Goal: Task Accomplishment & Management: Complete application form

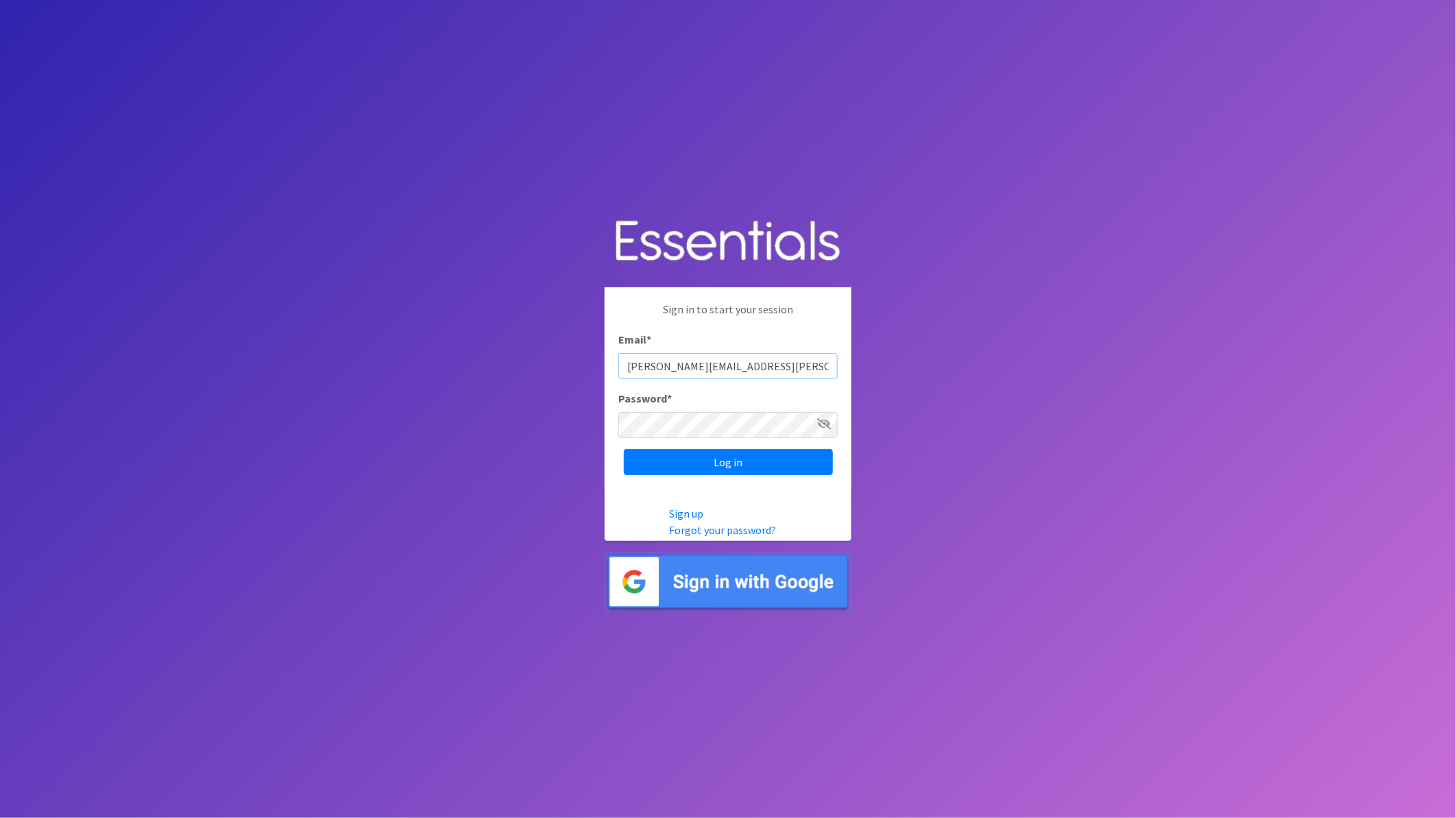
click at [688, 364] on input "laurie.mercer@bjc.org" at bounding box center [728, 366] width 220 height 26
type input "[PERSON_NAME][EMAIL_ADDRESS][PERSON_NAME][DOMAIN_NAME]"
click at [624, 449] on input "Log in" at bounding box center [728, 462] width 209 height 26
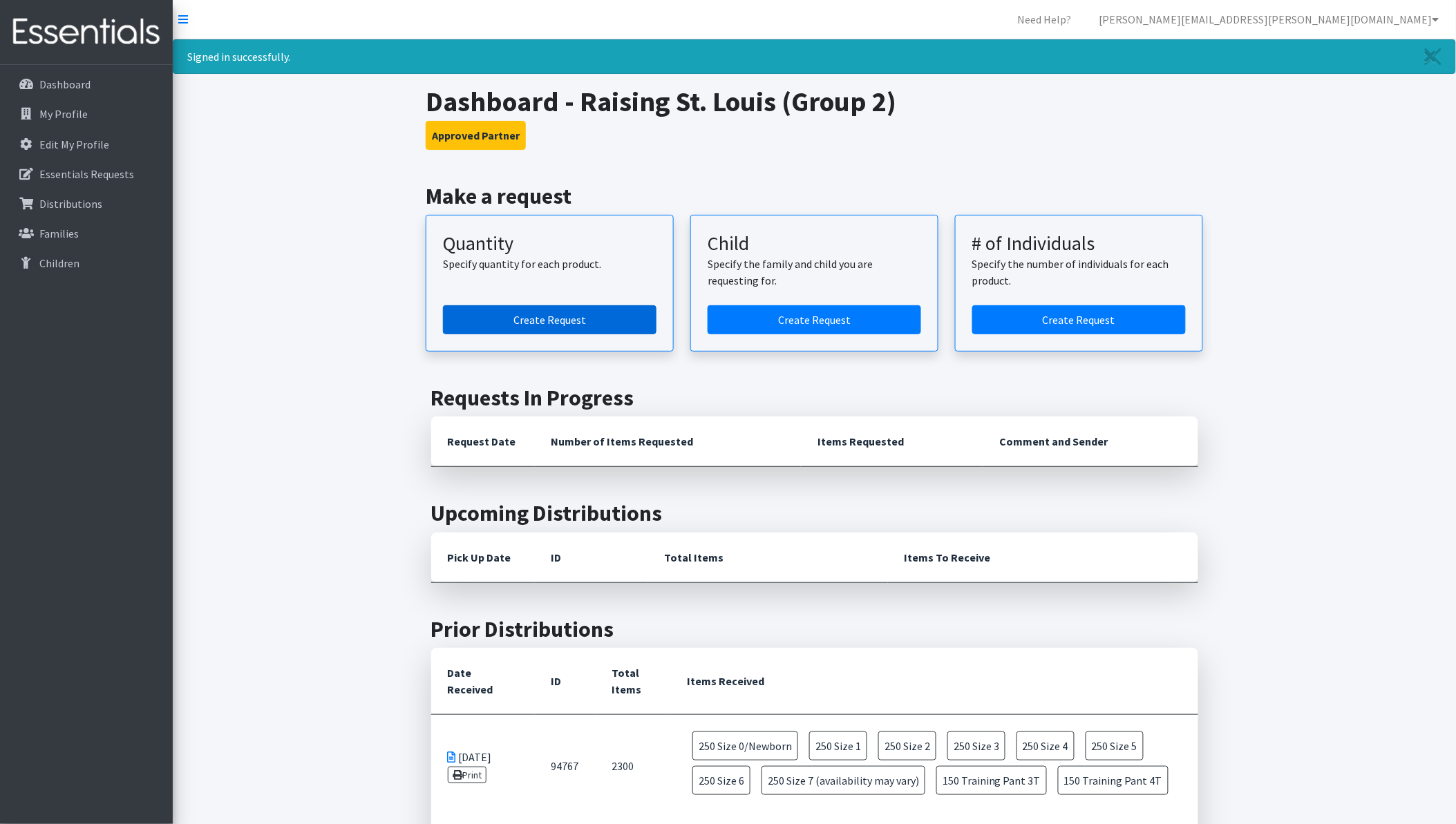
click at [604, 315] on link "Create Request" at bounding box center [550, 320] width 213 height 29
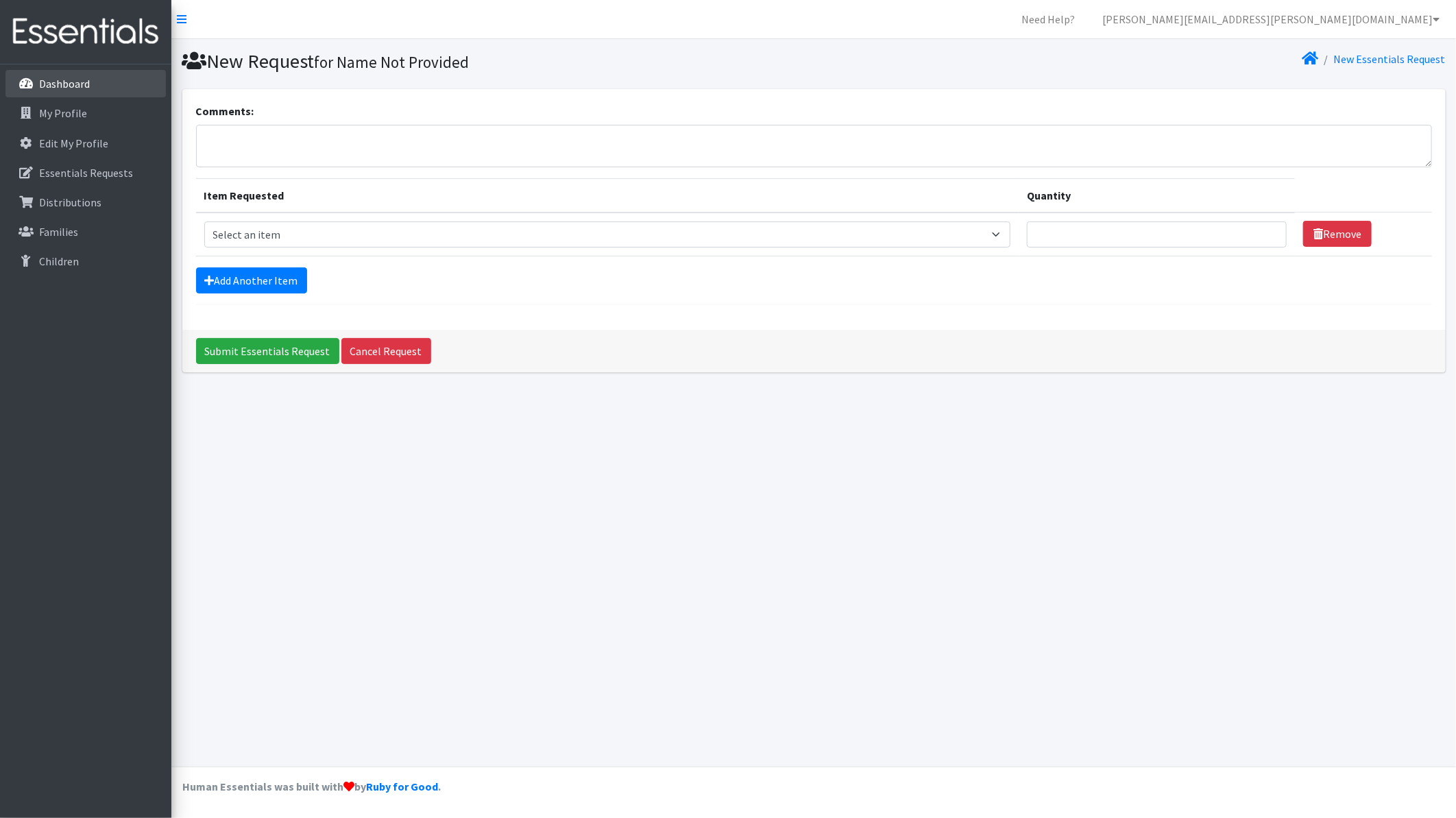
click at [55, 77] on p "Dashboard" at bounding box center [65, 83] width 51 height 14
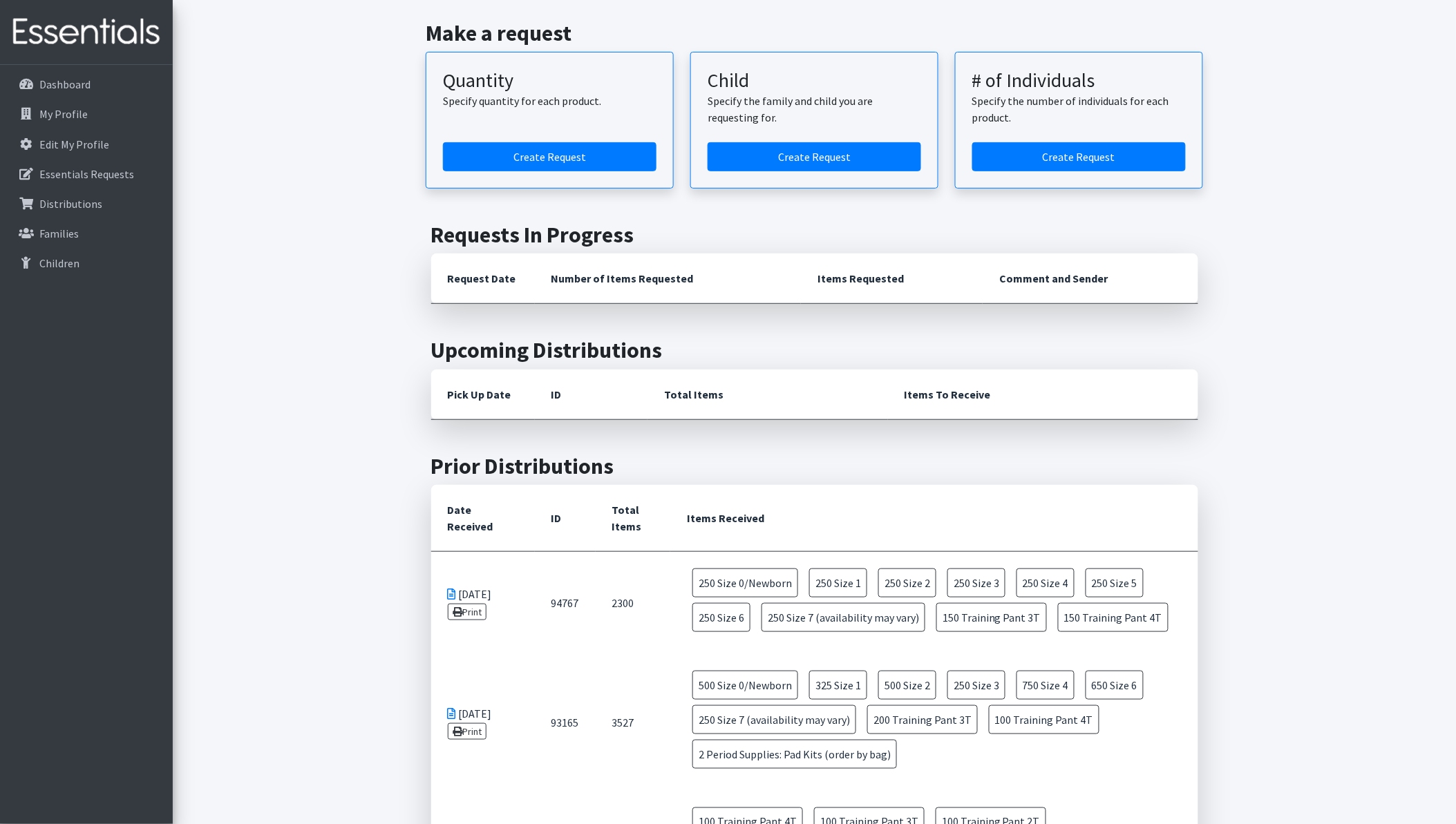
scroll to position [70, 0]
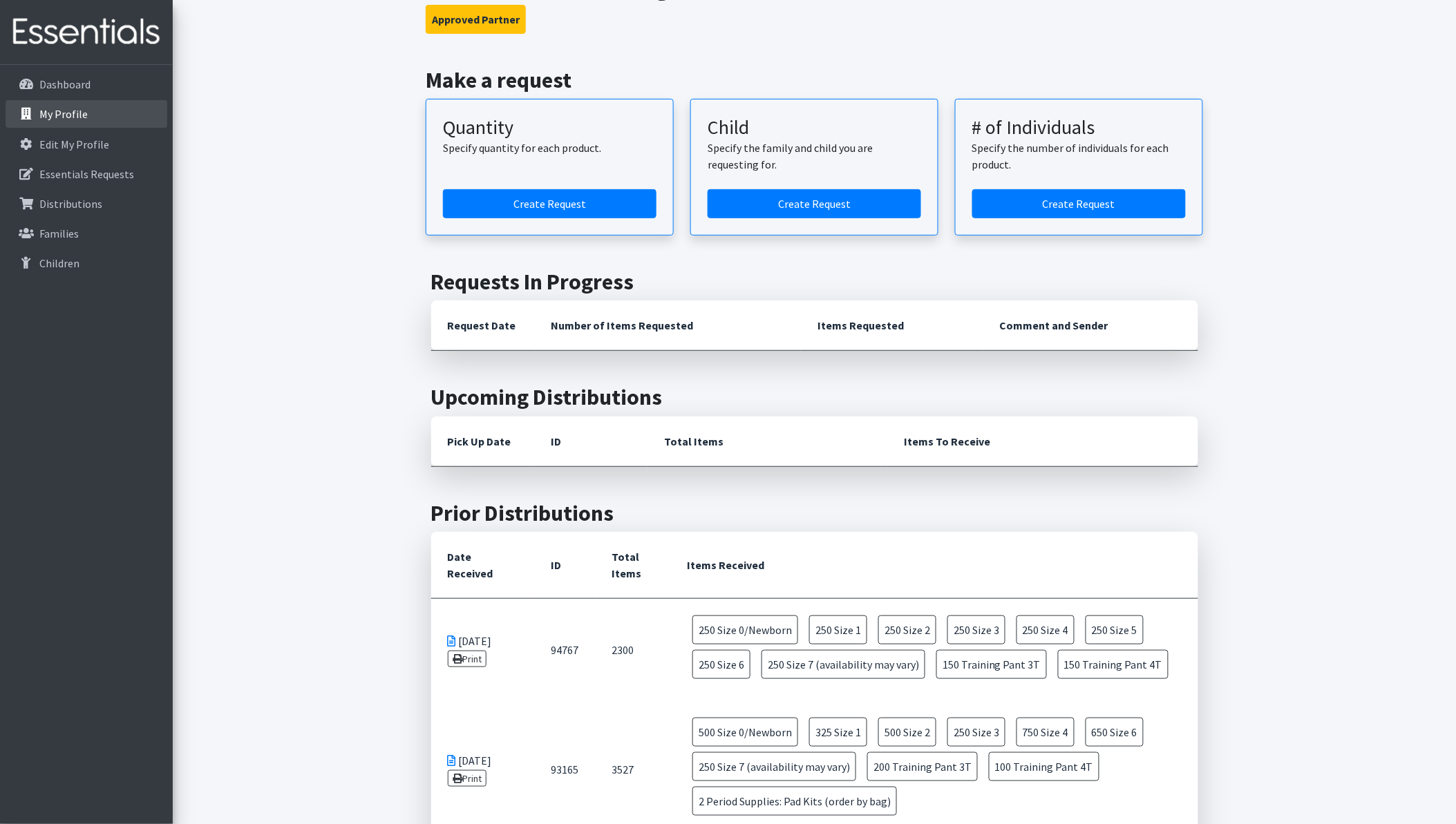
click at [66, 109] on p "My Profile" at bounding box center [64, 114] width 48 height 14
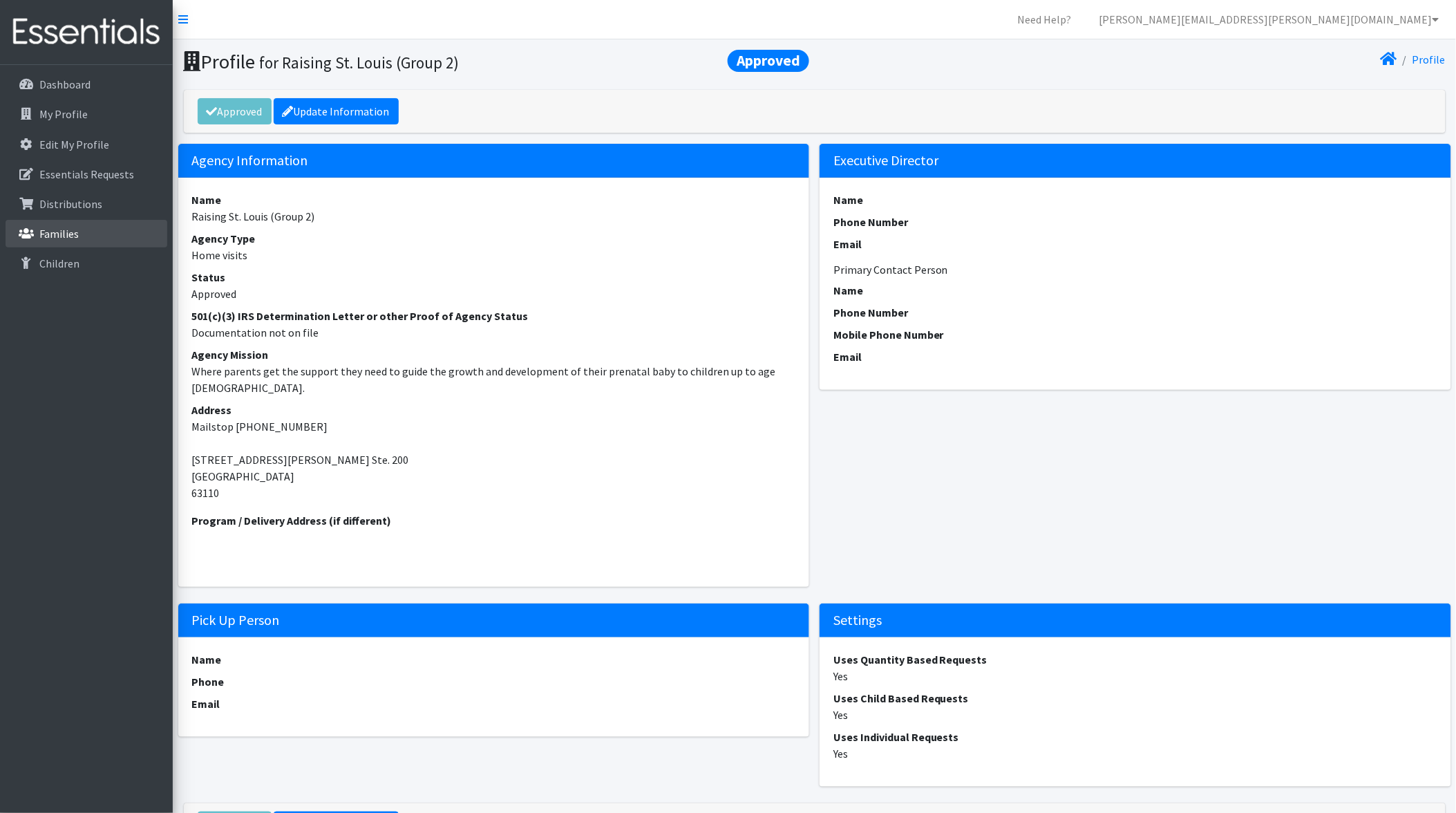
click at [50, 230] on p "Families" at bounding box center [59, 233] width 39 height 14
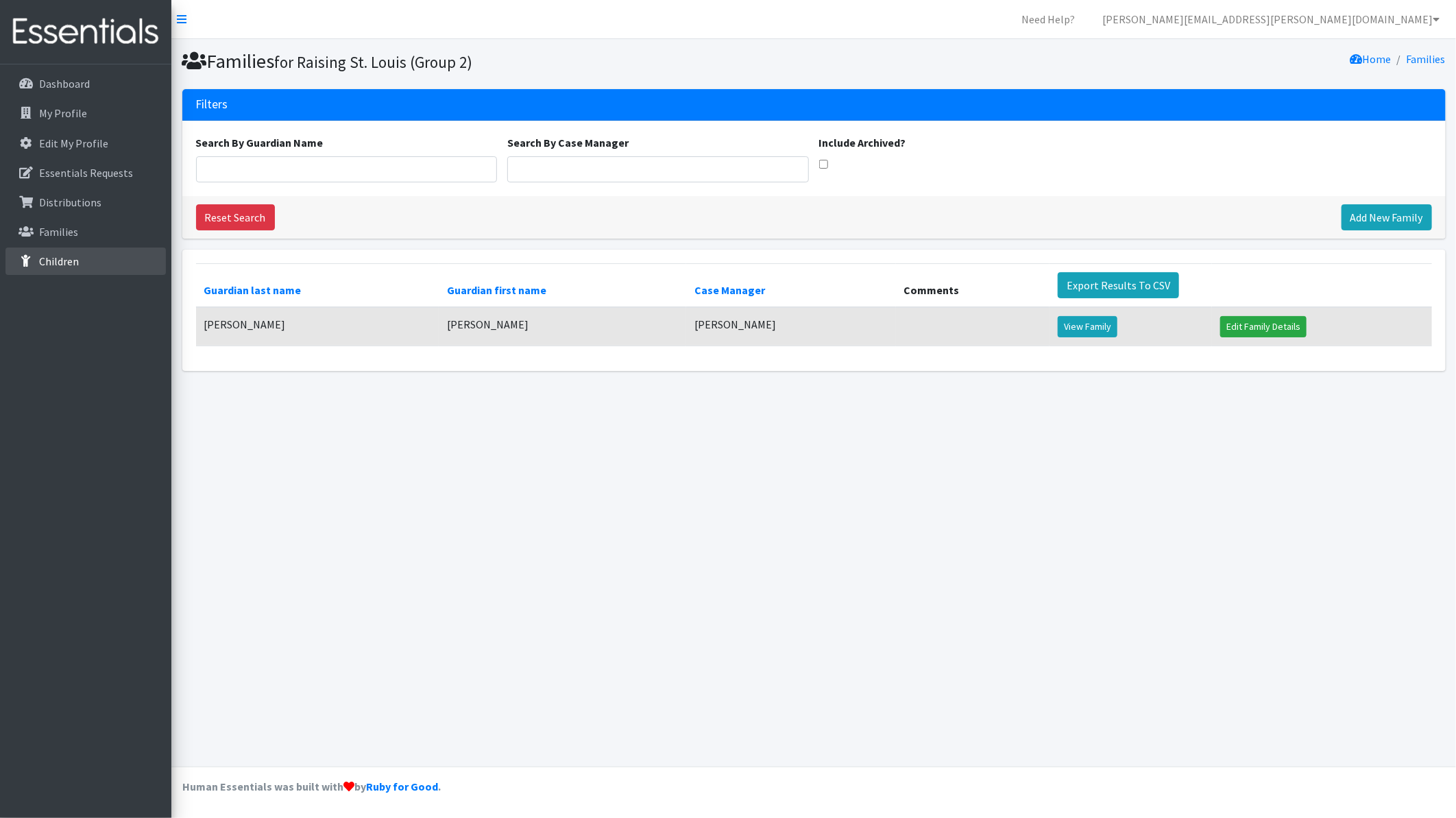
click at [57, 250] on link "Children" at bounding box center [86, 261] width 160 height 28
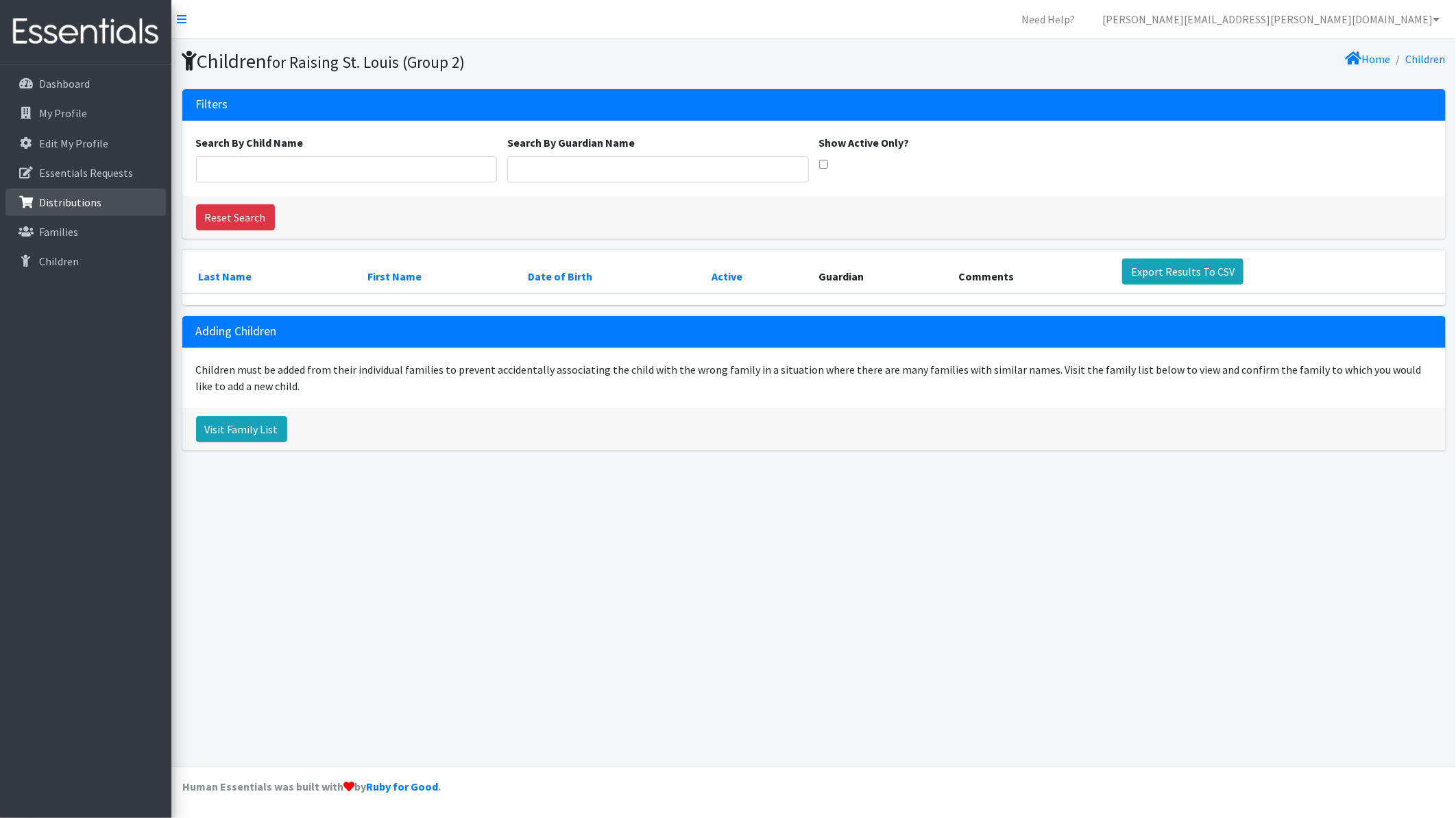
click at [53, 197] on p "Distributions" at bounding box center [70, 202] width 62 height 14
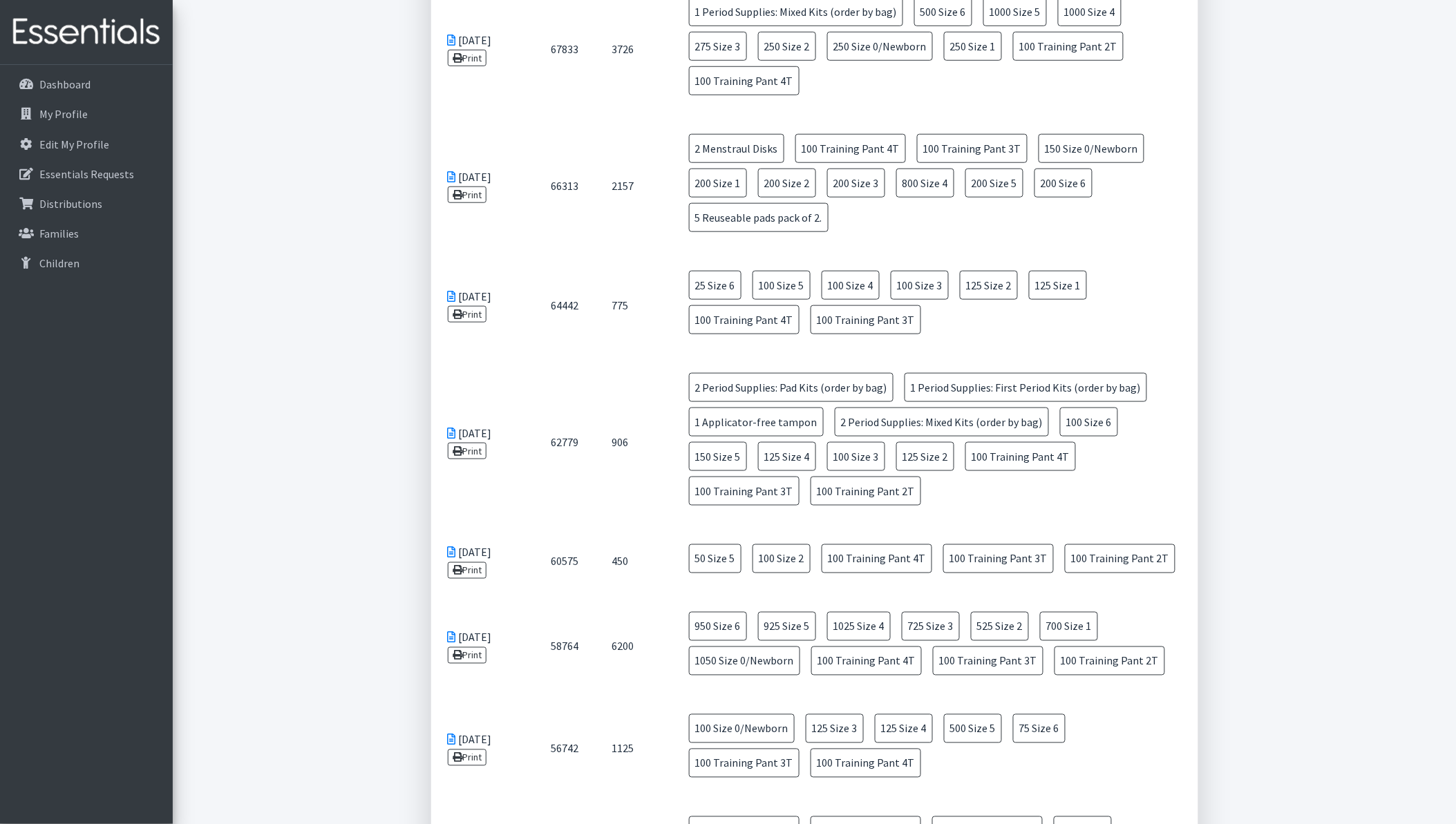
scroll to position [2226, 0]
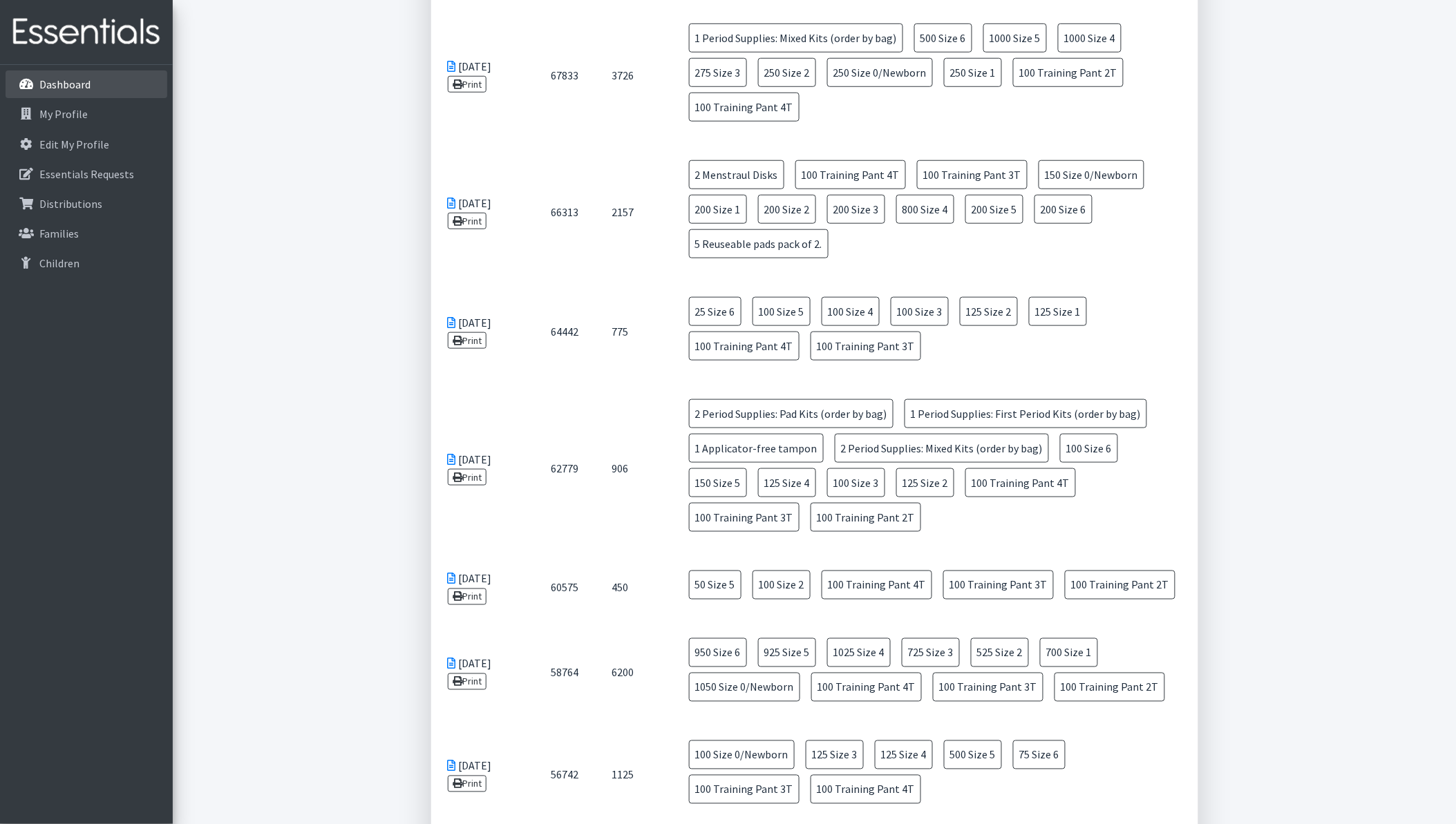
click at [64, 76] on link "Dashboard" at bounding box center [86, 84] width 162 height 28
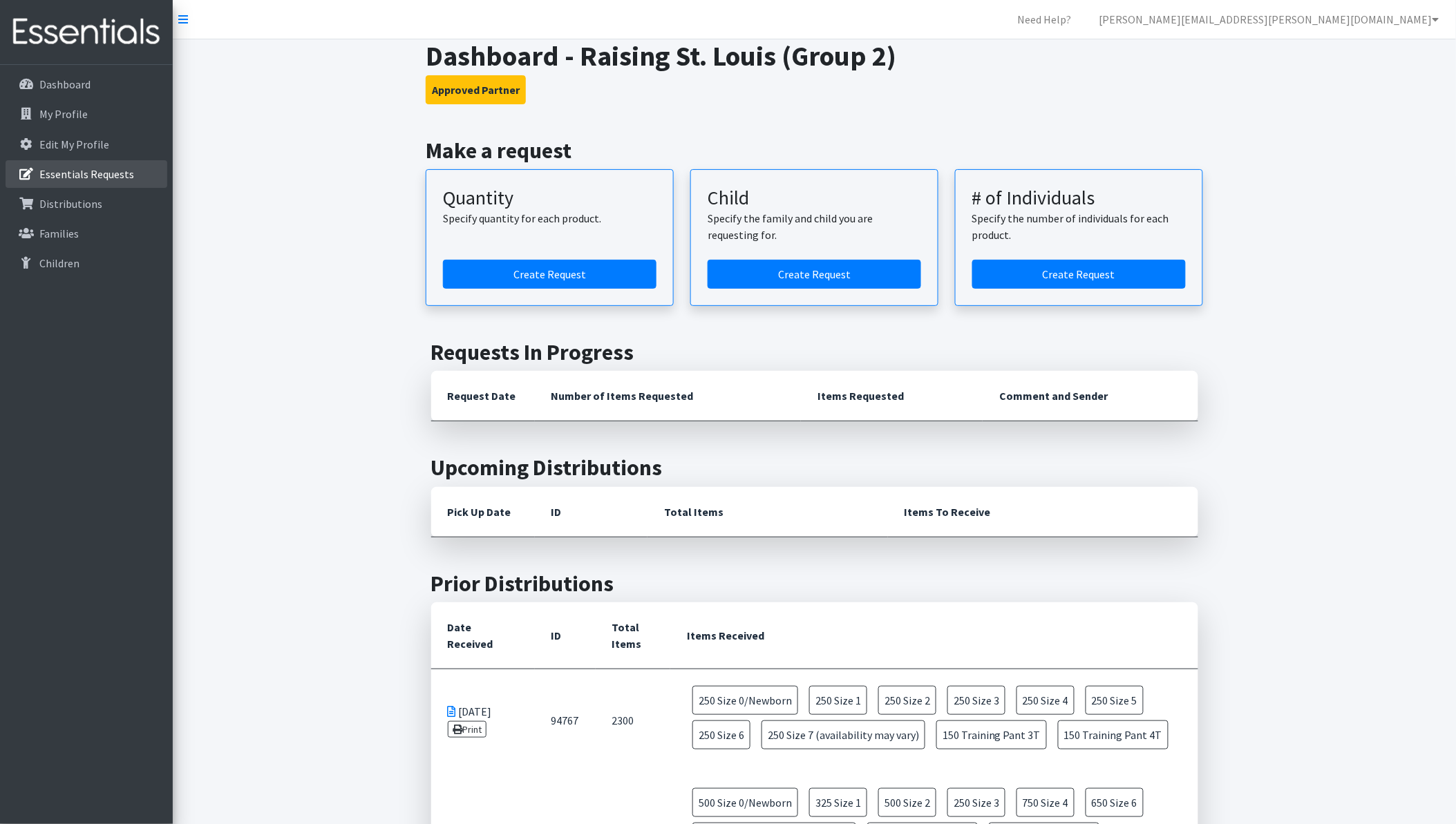
click at [31, 162] on link "Essentials Requests" at bounding box center [86, 174] width 162 height 28
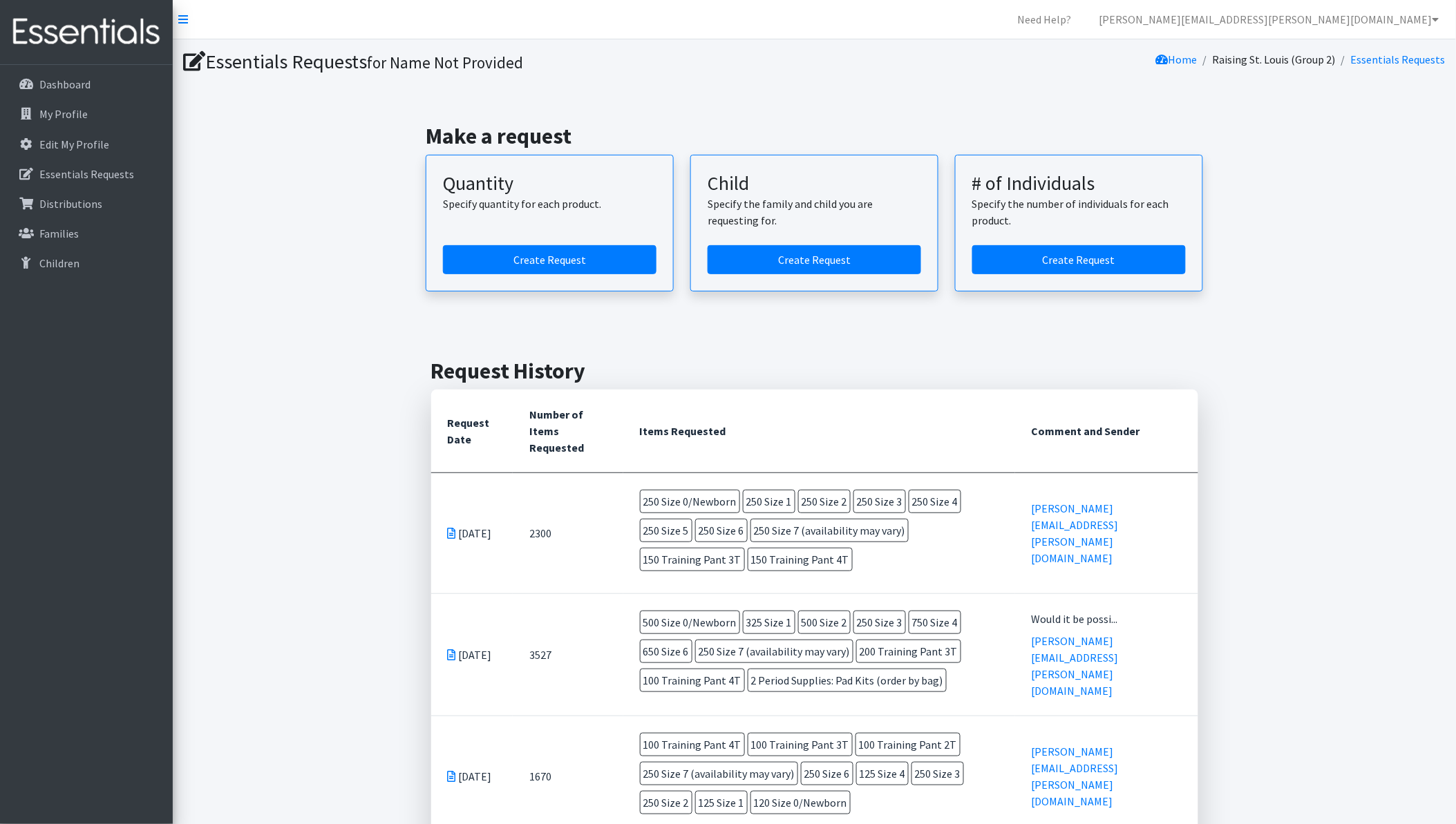
click at [450, 527] on icon at bounding box center [452, 533] width 8 height 11
click at [185, 15] on icon at bounding box center [183, 19] width 10 height 11
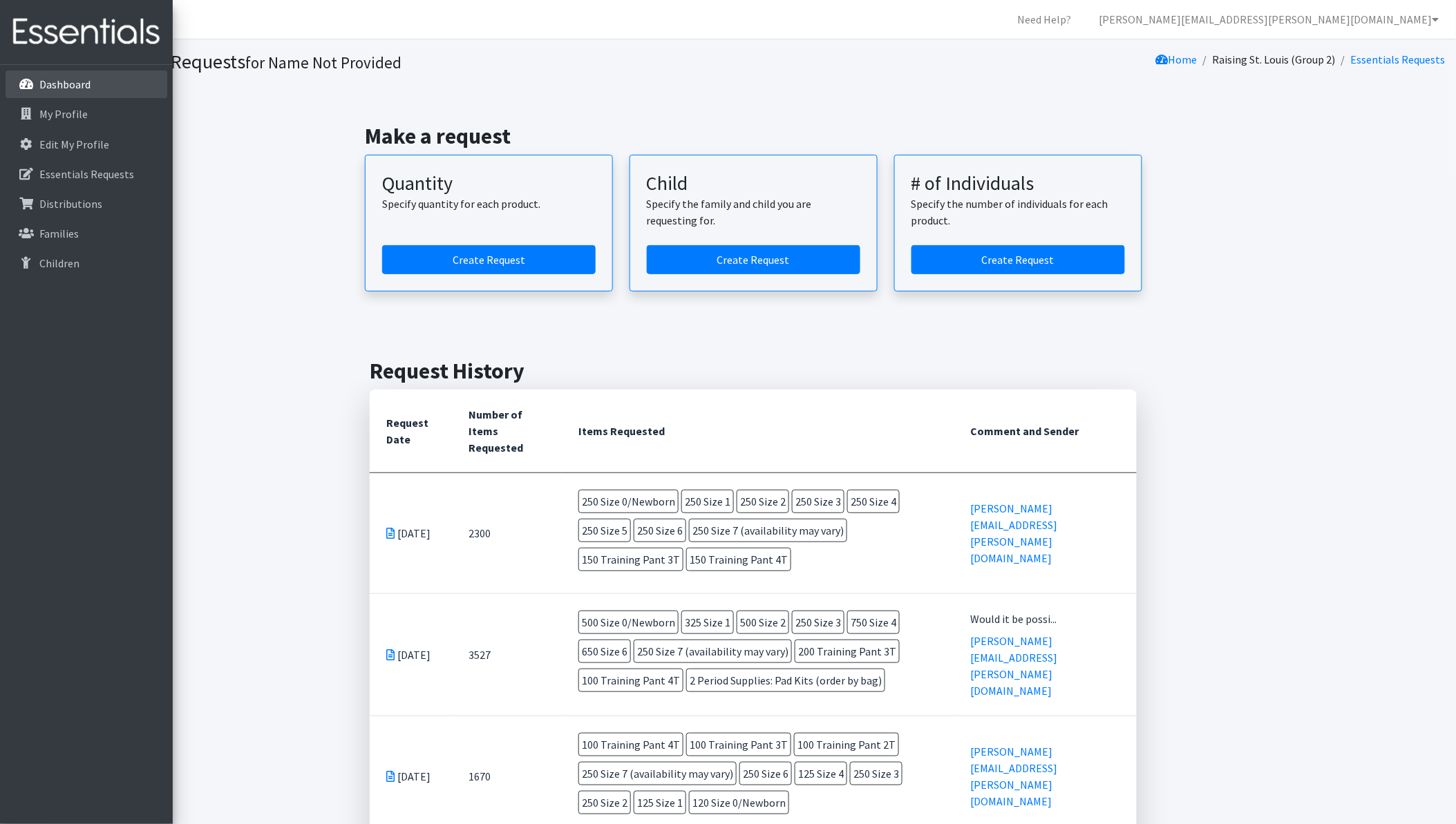
click at [39, 86] on p "Dashboard" at bounding box center [39, 84] width 0 height 17
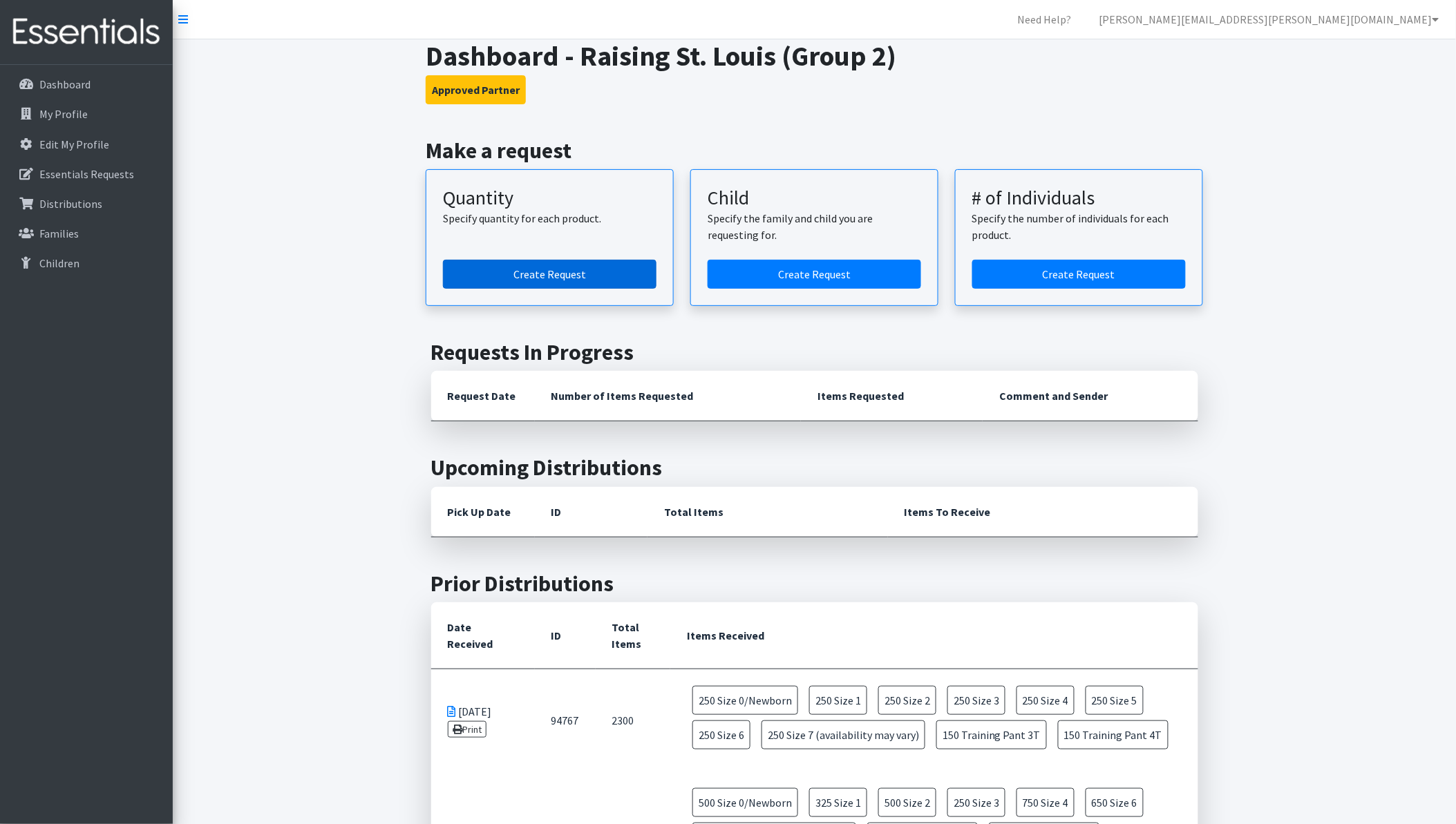
click at [569, 280] on link "Create Request" at bounding box center [550, 275] width 213 height 29
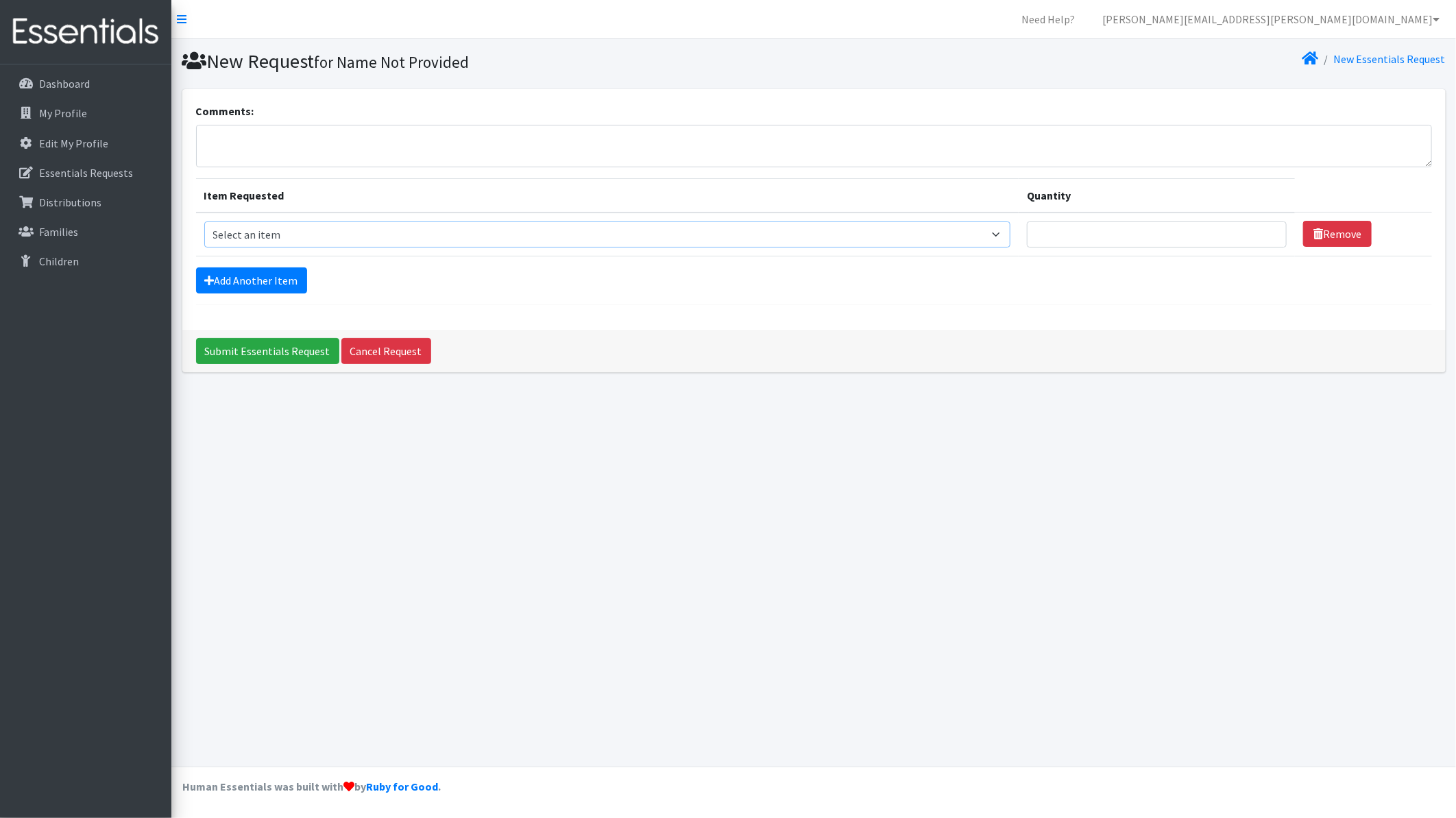
click at [1006, 234] on select "Select an item Period Supplies: Mixed Kits (order by bag) Applicator-free tampo…" at bounding box center [608, 234] width 807 height 26
select select "1093"
click at [204, 221] on select "Select an item Period Supplies: Mixed Kits (order by bag) Applicator-free tampo…" at bounding box center [608, 234] width 807 height 26
click at [1267, 229] on input "1" at bounding box center [1157, 234] width 260 height 26
type input "100"
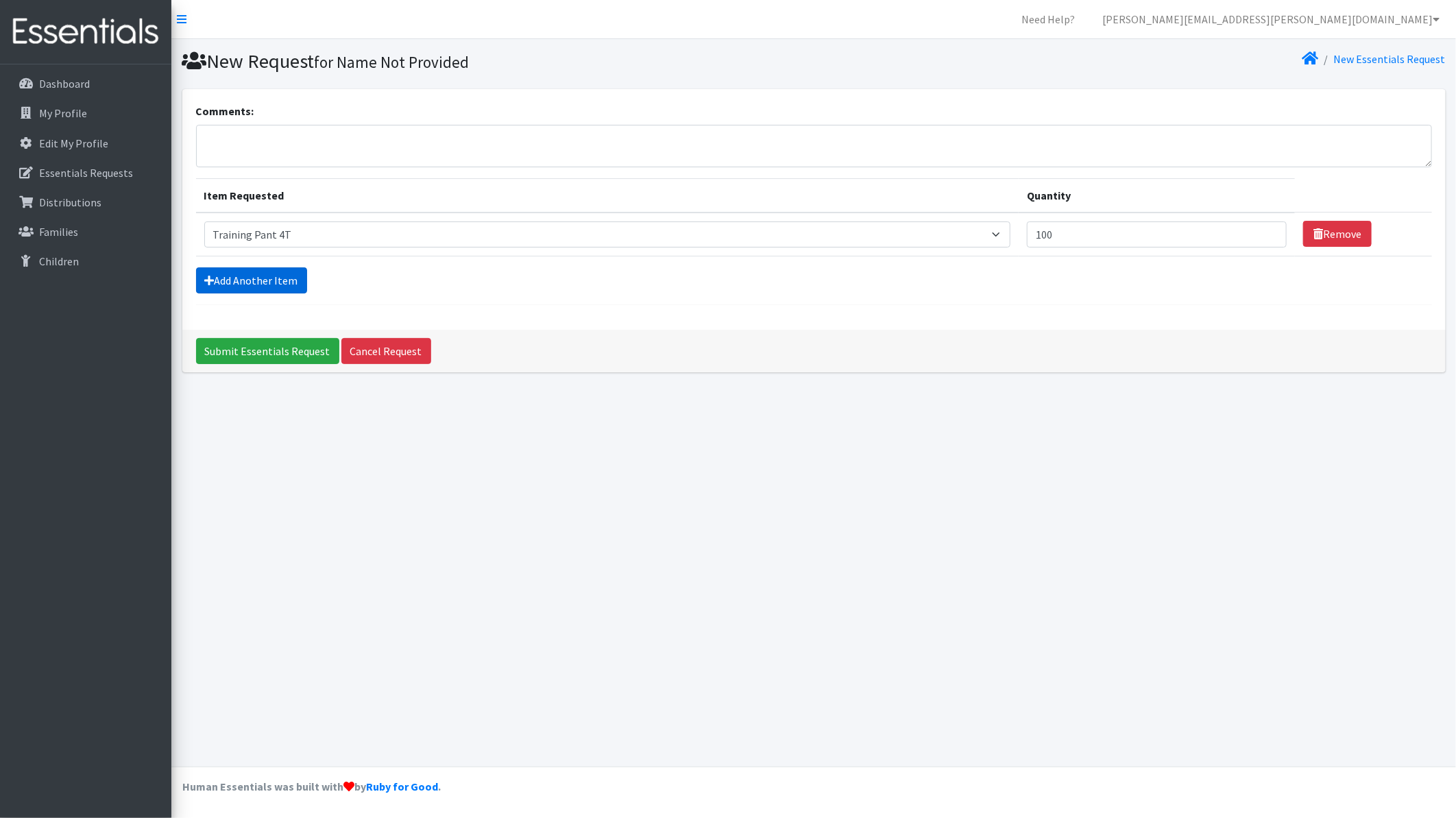
click at [265, 270] on link "Add Another Item" at bounding box center [251, 281] width 111 height 26
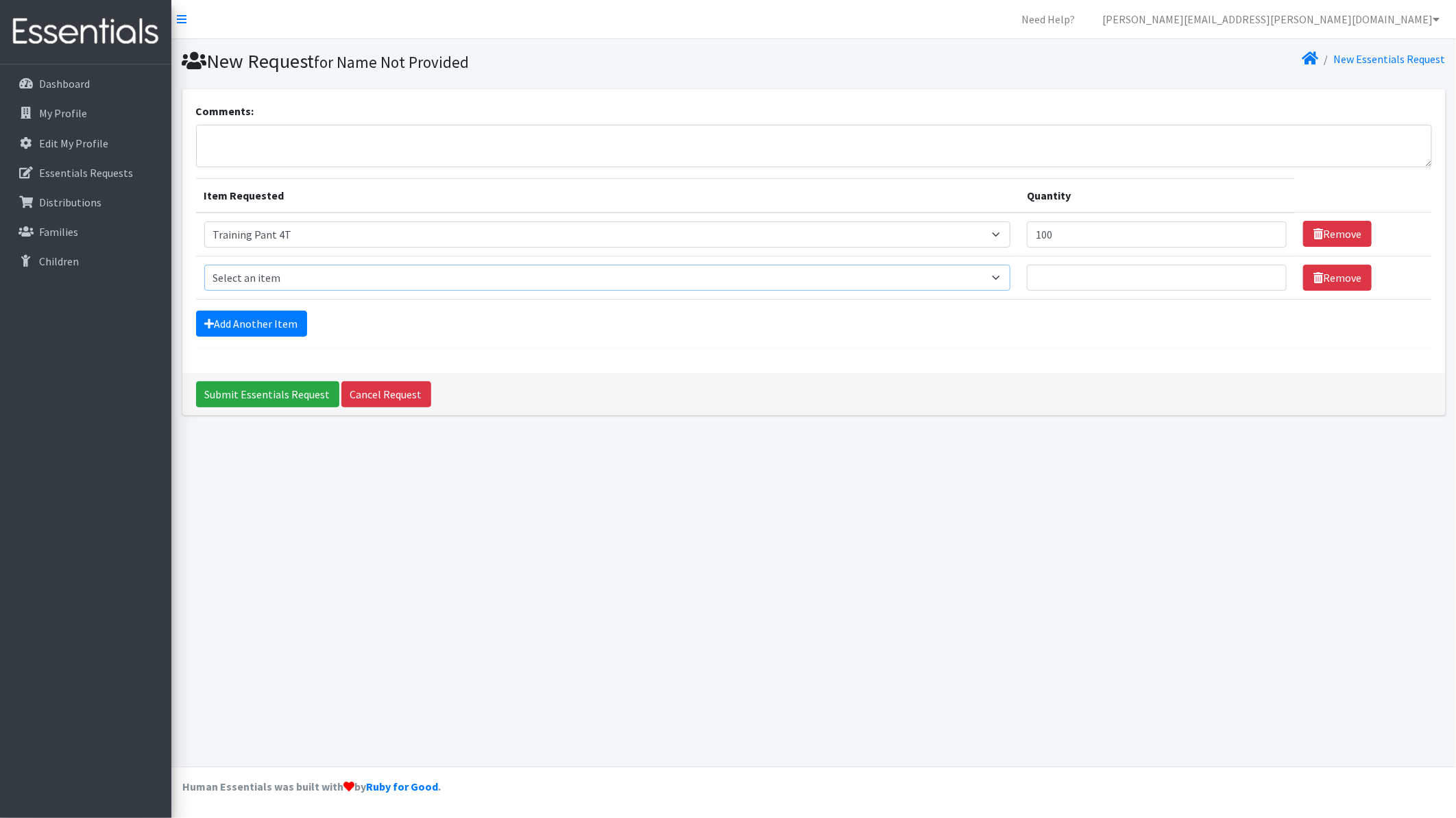
click at [386, 275] on select "Select an item Period Supplies: Mixed Kits (order by bag) Applicator-free tampo…" at bounding box center [608, 278] width 807 height 26
select select "1107"
click at [204, 265] on select "Select an item Period Supplies: Mixed Kits (order by bag) Applicator-free tampo…" at bounding box center [608, 278] width 807 height 26
click at [1054, 278] on input "Quantity" at bounding box center [1157, 278] width 260 height 26
type input "100"
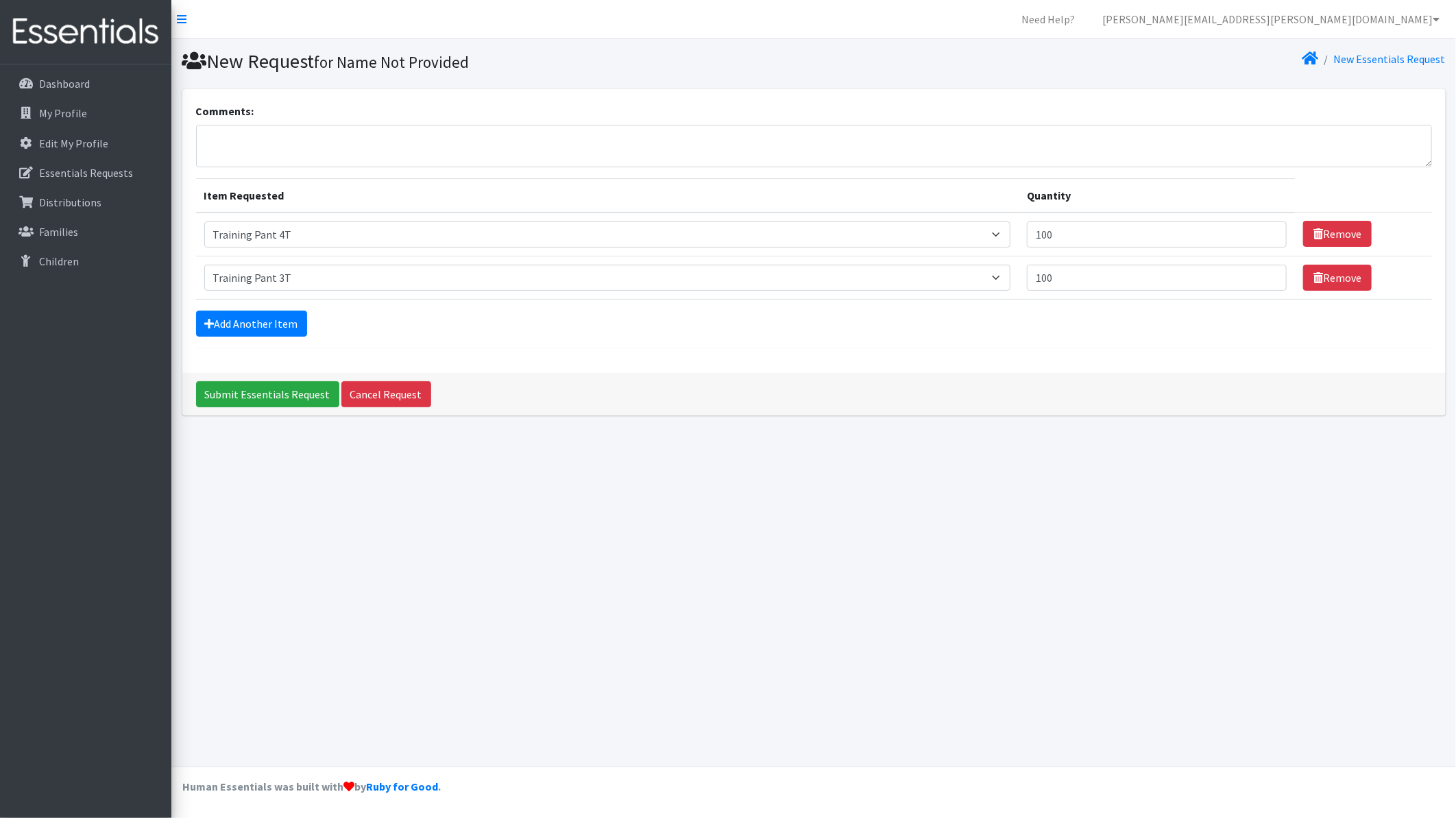
click at [1204, 373] on div "Submit Essentials Request Cancel Request" at bounding box center [814, 394] width 1264 height 43
click at [228, 319] on link "Add Another Item" at bounding box center [251, 323] width 111 height 26
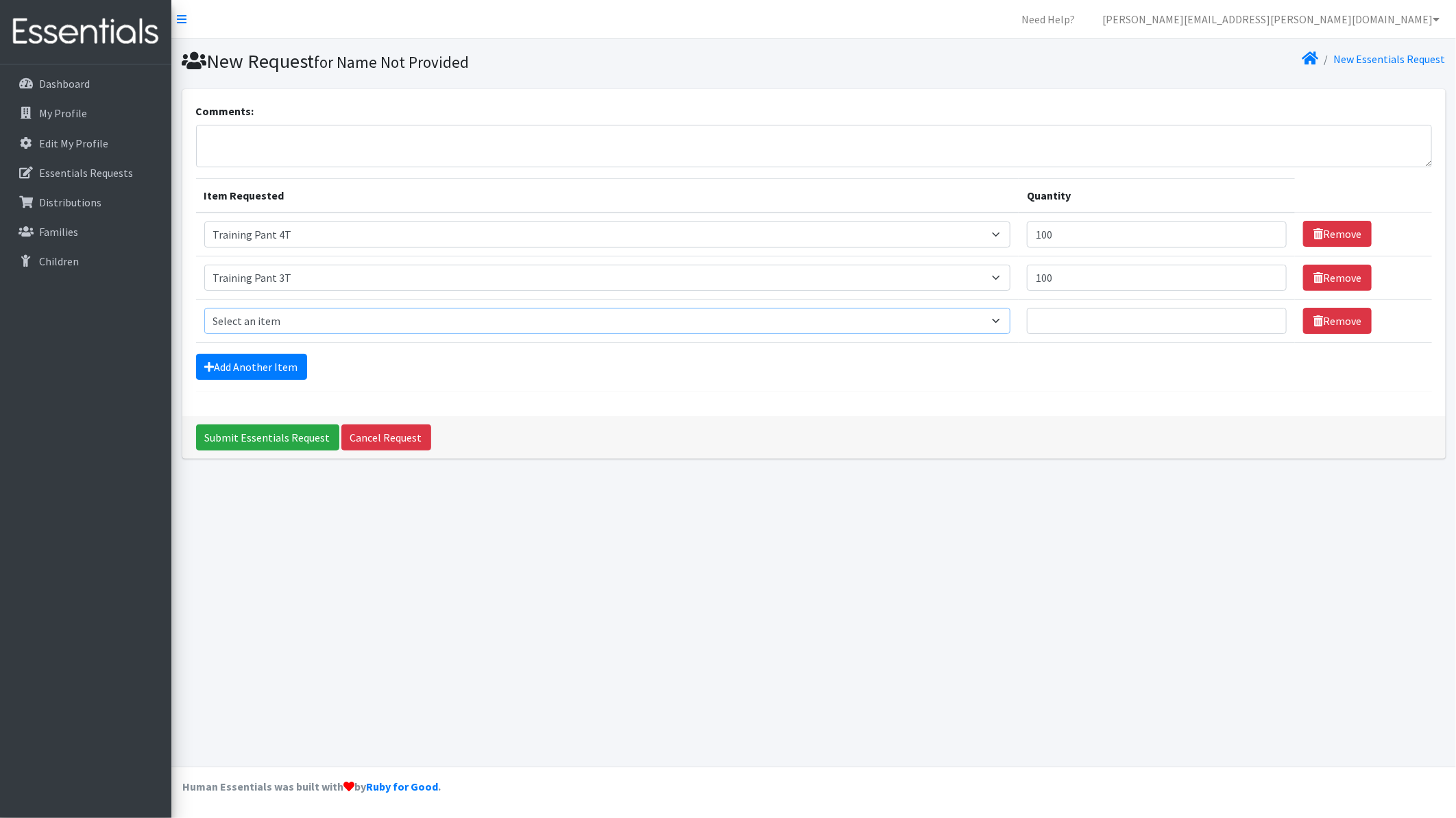
click at [258, 321] on select "Select an item Period Supplies: Mixed Kits (order by bag) Applicator-free tampo…" at bounding box center [608, 321] width 807 height 26
select select "8795"
click at [204, 308] on select "Select an item Period Supplies: Mixed Kits (order by bag) Applicator-free tampo…" at bounding box center [608, 321] width 807 height 26
click at [1235, 318] on input "Quantity" at bounding box center [1157, 321] width 260 height 26
type input "1"
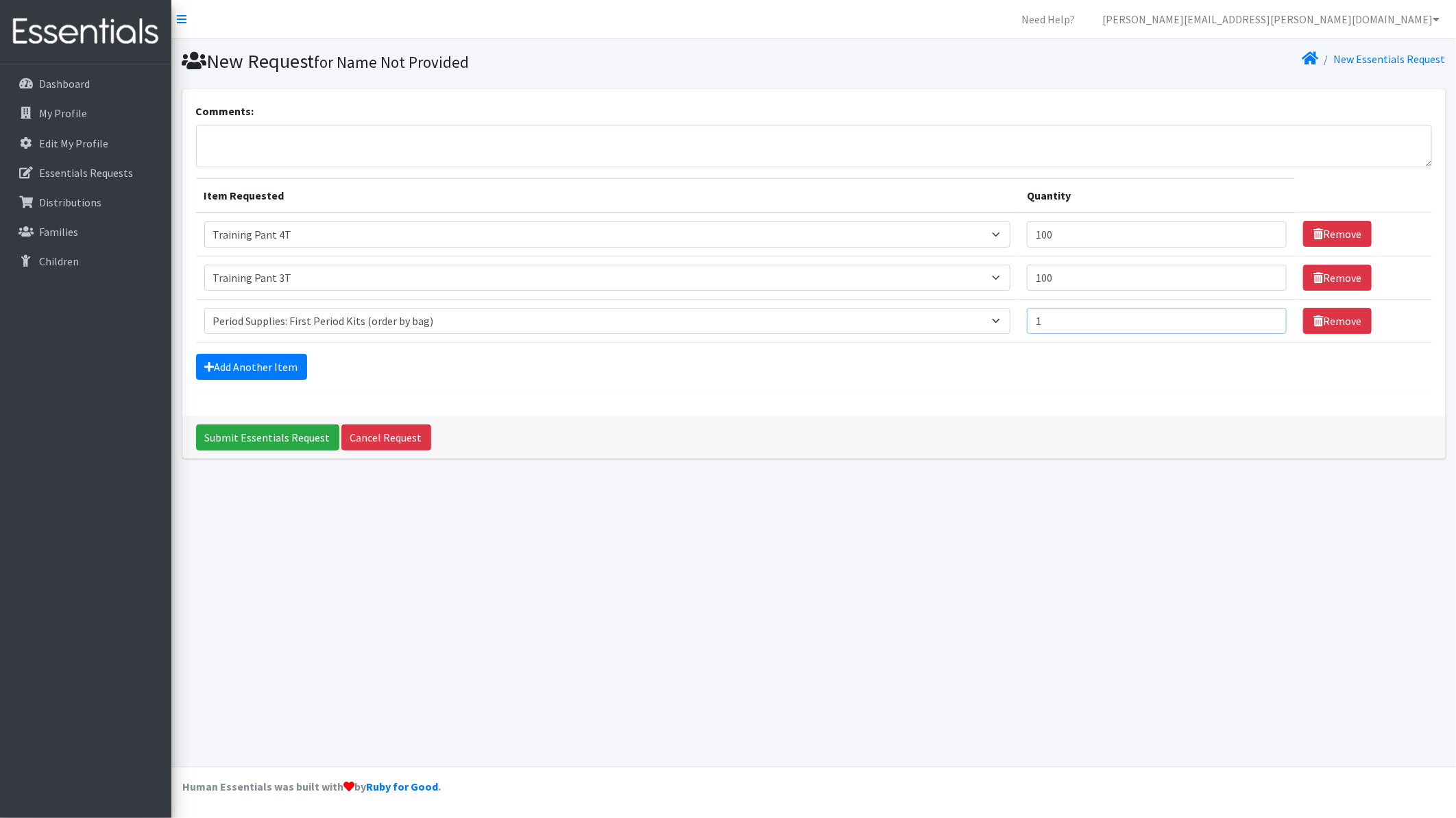
click at [1270, 320] on input "1" at bounding box center [1157, 321] width 260 height 26
click at [248, 365] on link "Add Another Item" at bounding box center [251, 367] width 111 height 26
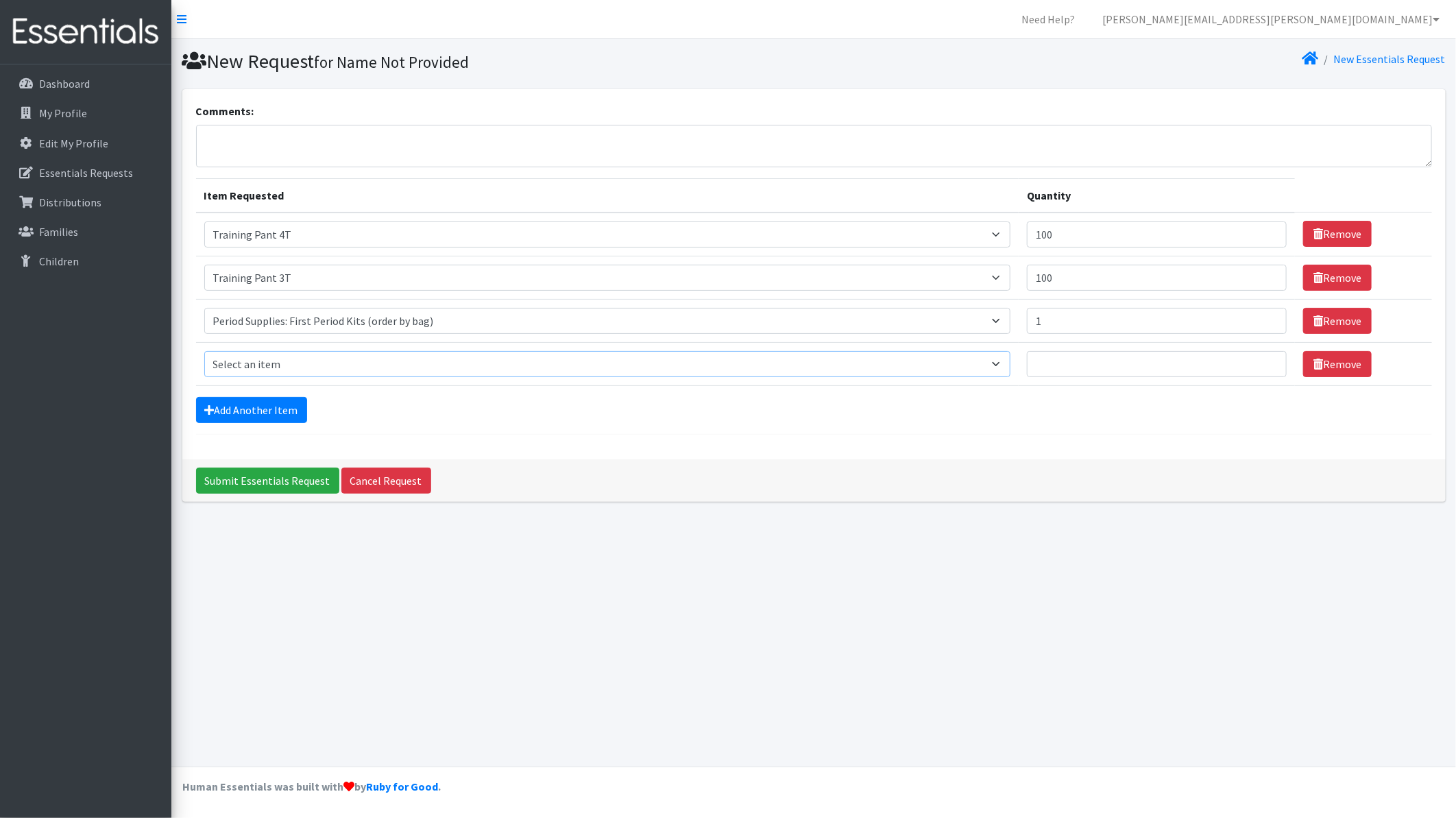
click at [308, 365] on select "Select an item Period Supplies: Mixed Kits (order by bag) Applicator-free tampo…" at bounding box center [608, 364] width 807 height 26
select select "1095"
click at [204, 351] on select "Select an item Period Supplies: Mixed Kits (order by bag) Applicator-free tampo…" at bounding box center [608, 364] width 807 height 26
click at [1140, 365] on input "Quantity" at bounding box center [1157, 364] width 260 height 26
type input "250"
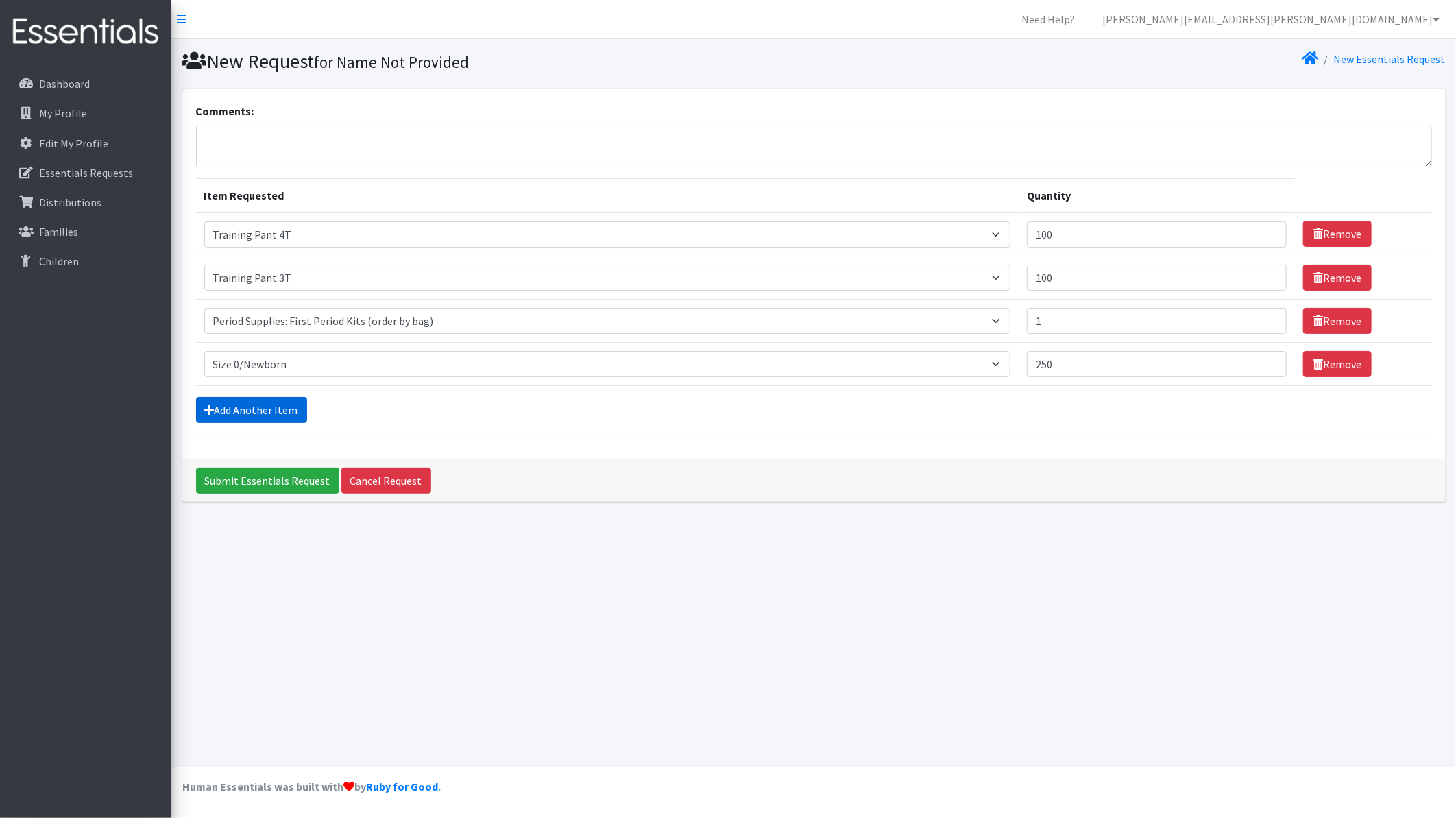
click at [289, 416] on link "Add Another Item" at bounding box center [251, 410] width 111 height 26
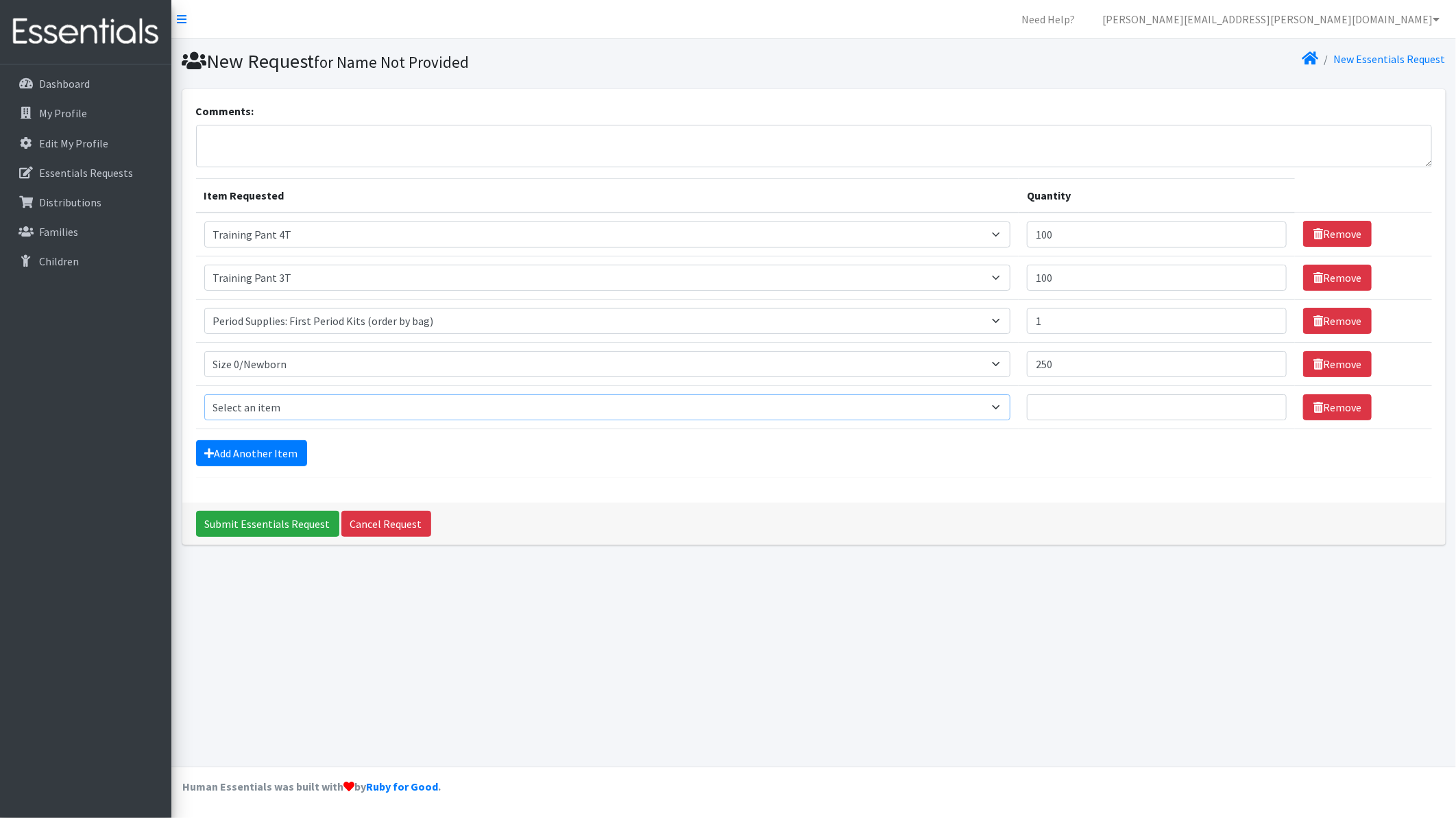
click at [280, 415] on select "Select an item Period Supplies: Mixed Kits (order by bag) Applicator-free tampo…" at bounding box center [608, 408] width 807 height 26
select select "1090"
click at [204, 394] on select "Select an item Period Supplies: Mixed Kits (order by bag) Applicator-free tampo…" at bounding box center [608, 408] width 807 height 26
click at [1078, 405] on input "Quantity" at bounding box center [1157, 408] width 260 height 26
type input "500"
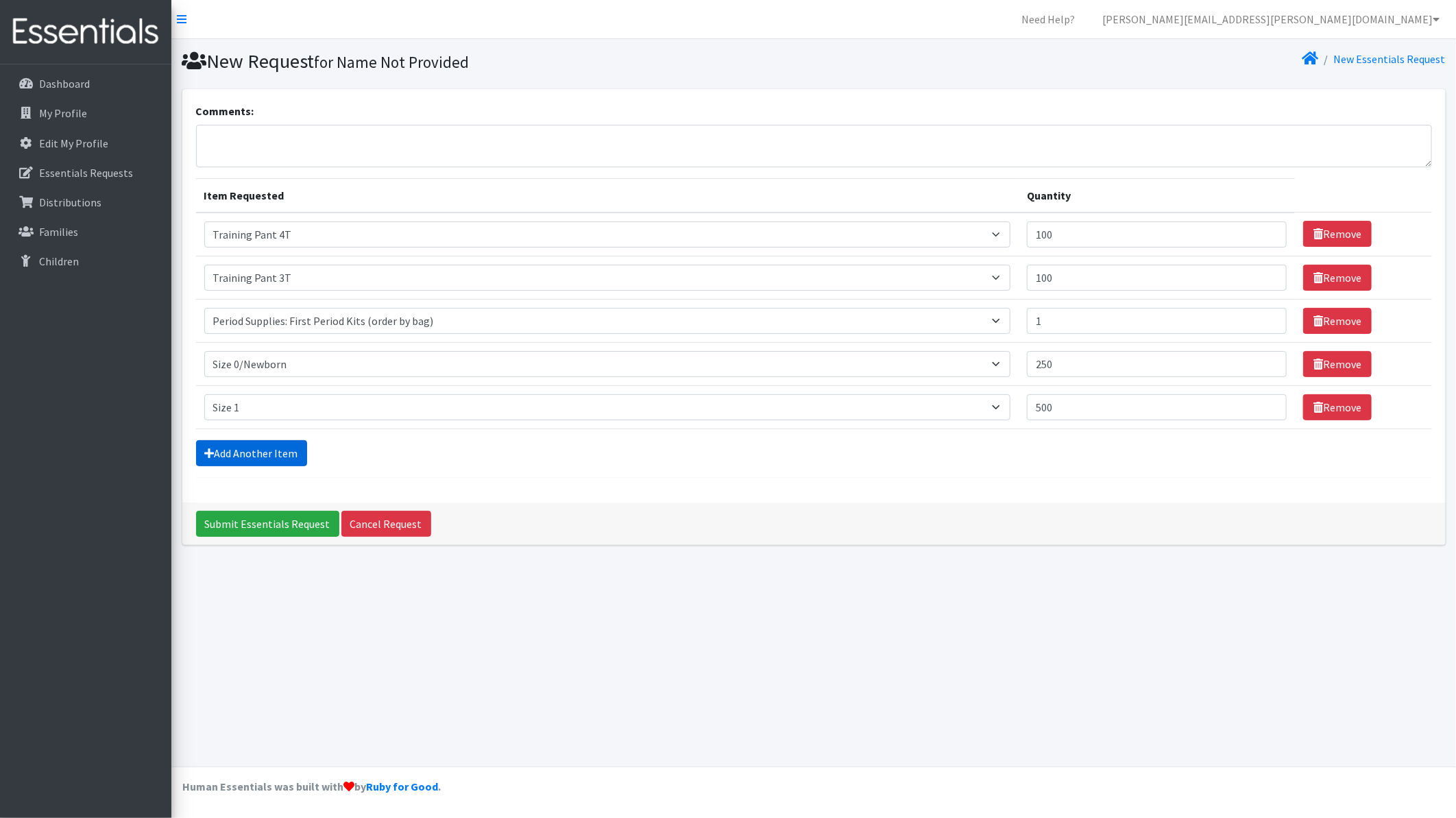
click at [258, 440] on link "Add Another Item" at bounding box center [251, 453] width 111 height 26
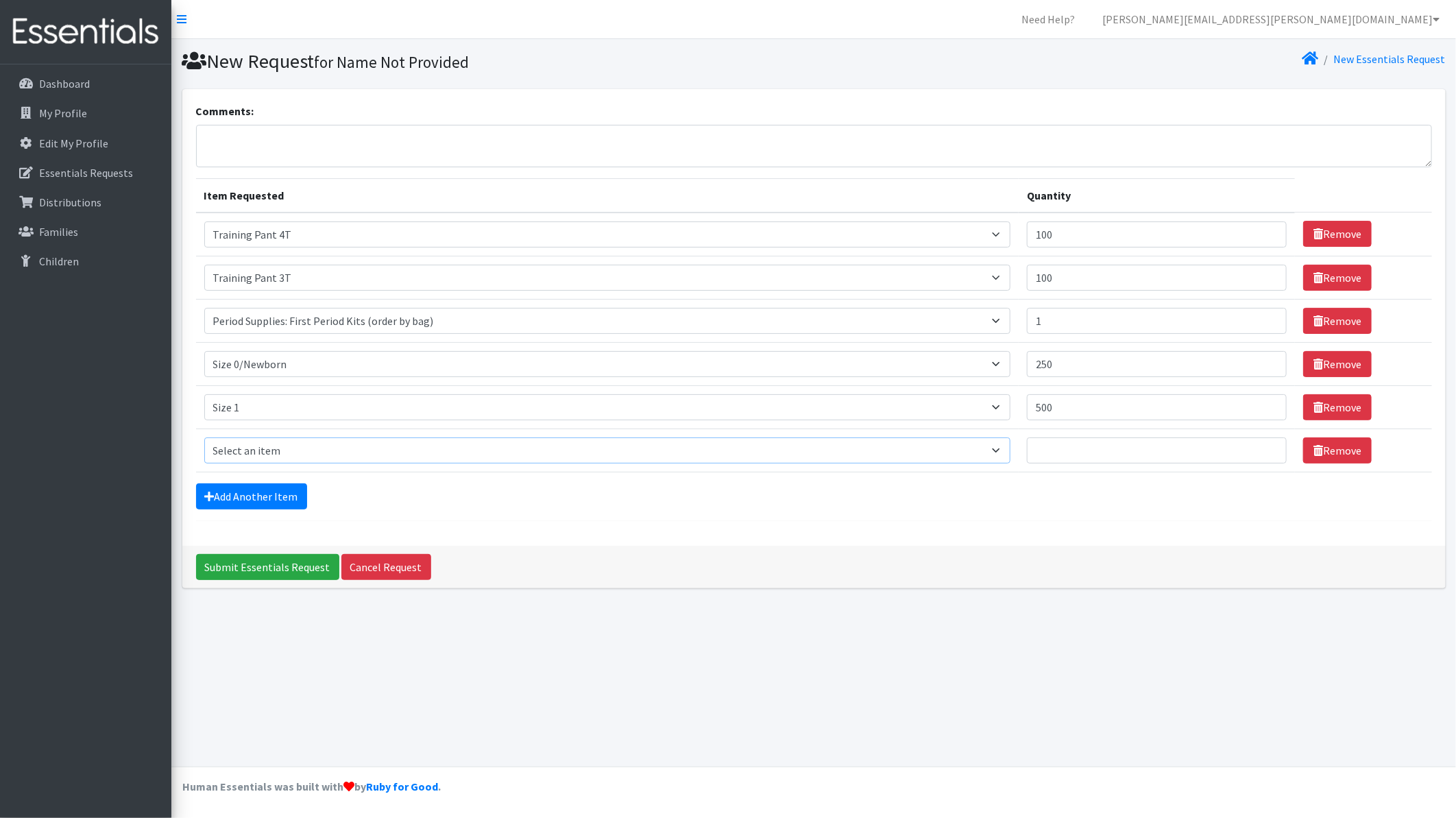
click at [296, 457] on select "Select an item Period Supplies: Mixed Kits (order by bag) Applicator-free tampo…" at bounding box center [608, 450] width 807 height 26
select select "1091"
click at [204, 437] on select "Select an item Period Supplies: Mixed Kits (order by bag) Applicator-free tampo…" at bounding box center [608, 450] width 807 height 26
click at [1060, 446] on input "Quantity" at bounding box center [1157, 450] width 260 height 26
type input "500"
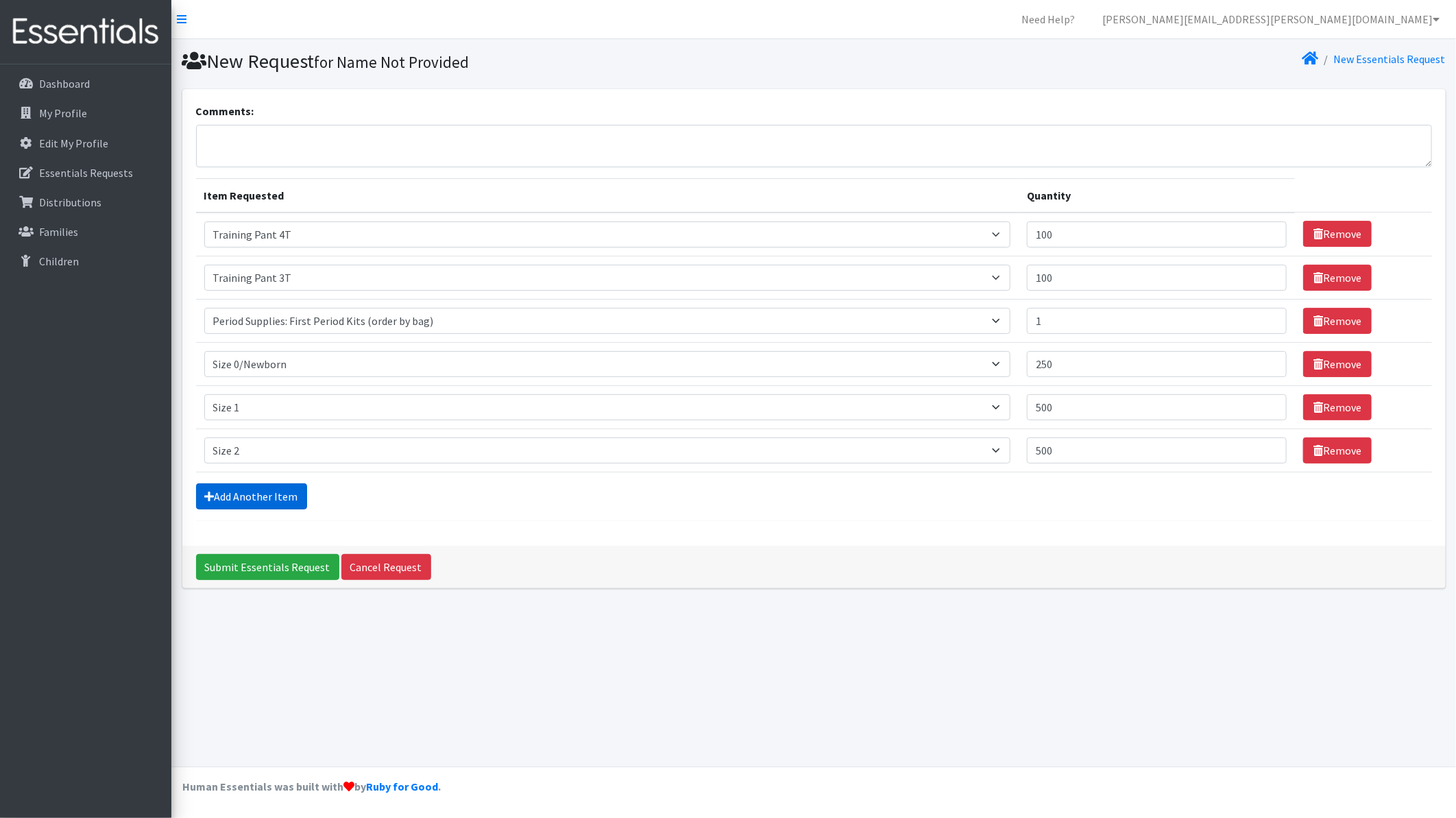
click at [226, 497] on link "Add Another Item" at bounding box center [251, 497] width 111 height 26
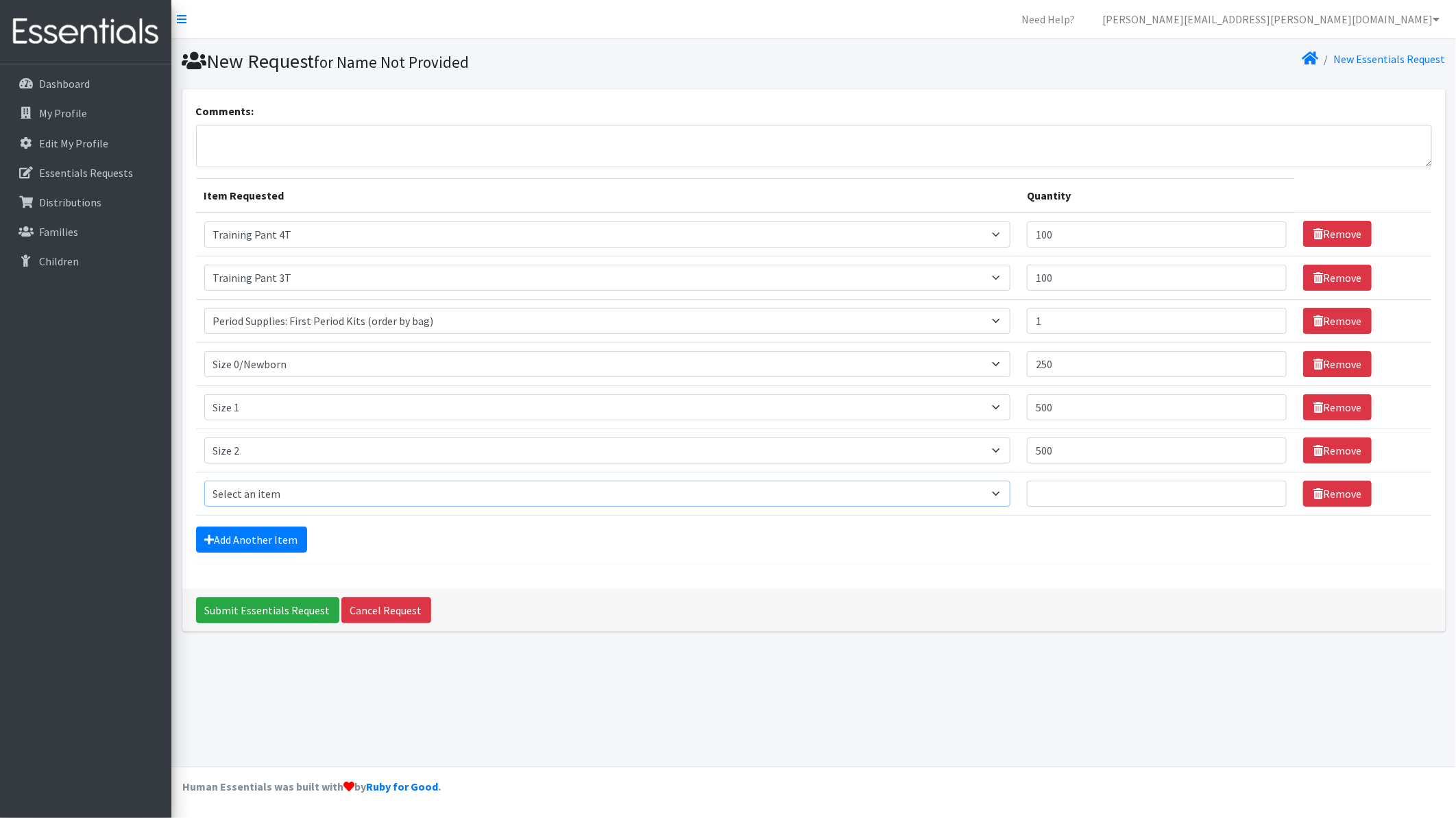
click at [226, 497] on select "Select an item Period Supplies: Mixed Kits (order by bag) Applicator-free tampo…" at bounding box center [608, 494] width 807 height 26
click at [707, 782] on footer "Human Essentials was built with by Ruby for Good ." at bounding box center [814, 792] width 1285 height 51
click at [258, 500] on select "Select an item Period Supplies: Mixed Kits (order by bag) Applicator-free tampo…" at bounding box center [608, 494] width 807 height 26
select select "1094"
click at [204, 481] on select "Select an item Period Supplies: Mixed Kits (order by bag) Applicator-free tampo…" at bounding box center [608, 494] width 807 height 26
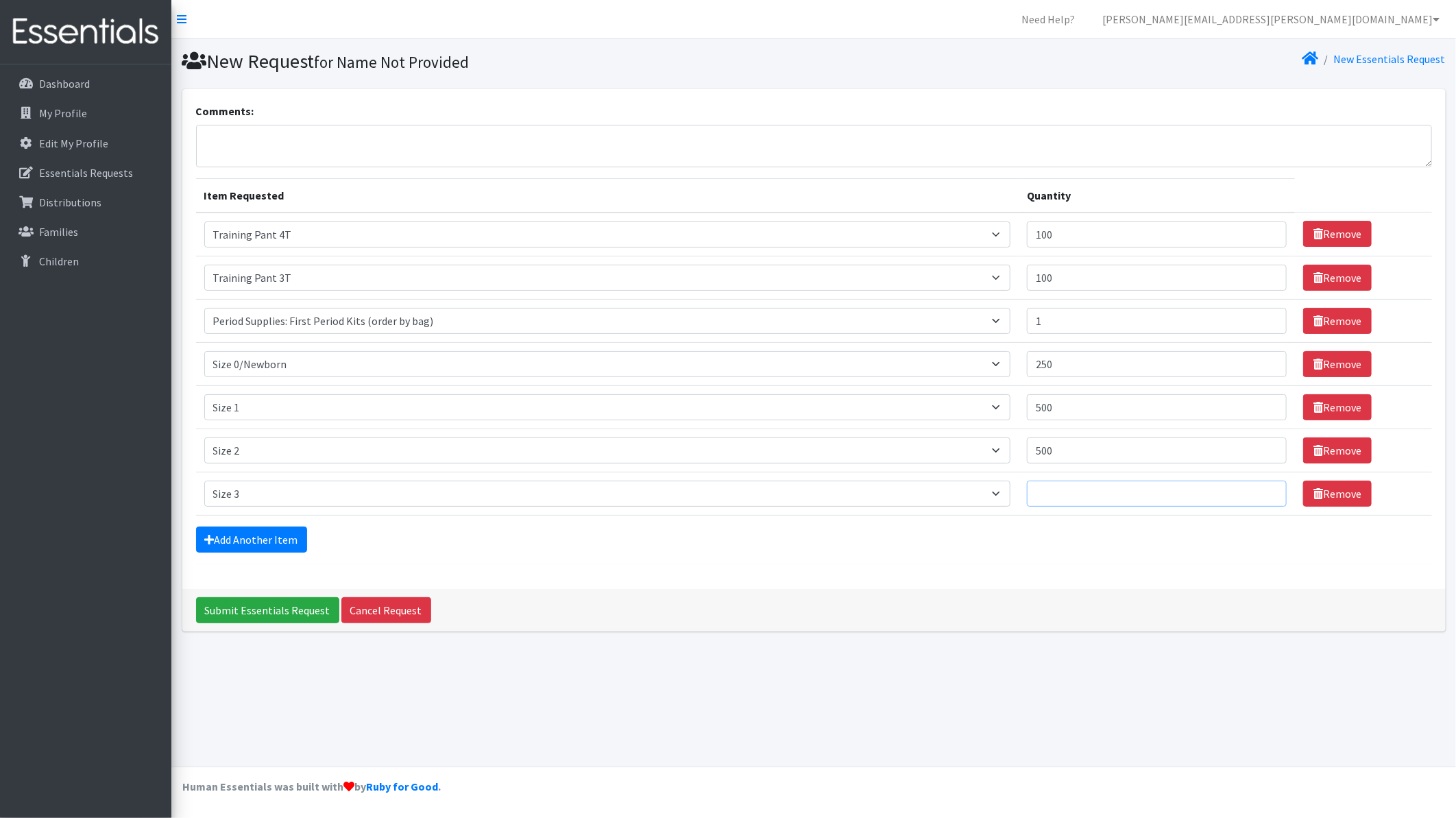
click at [1064, 498] on input "Quantity" at bounding box center [1157, 494] width 260 height 26
type input "250"
click at [1080, 550] on div "Add Another Item" at bounding box center [814, 540] width 1236 height 26
click at [211, 533] on link "Add Another Item" at bounding box center [251, 540] width 111 height 26
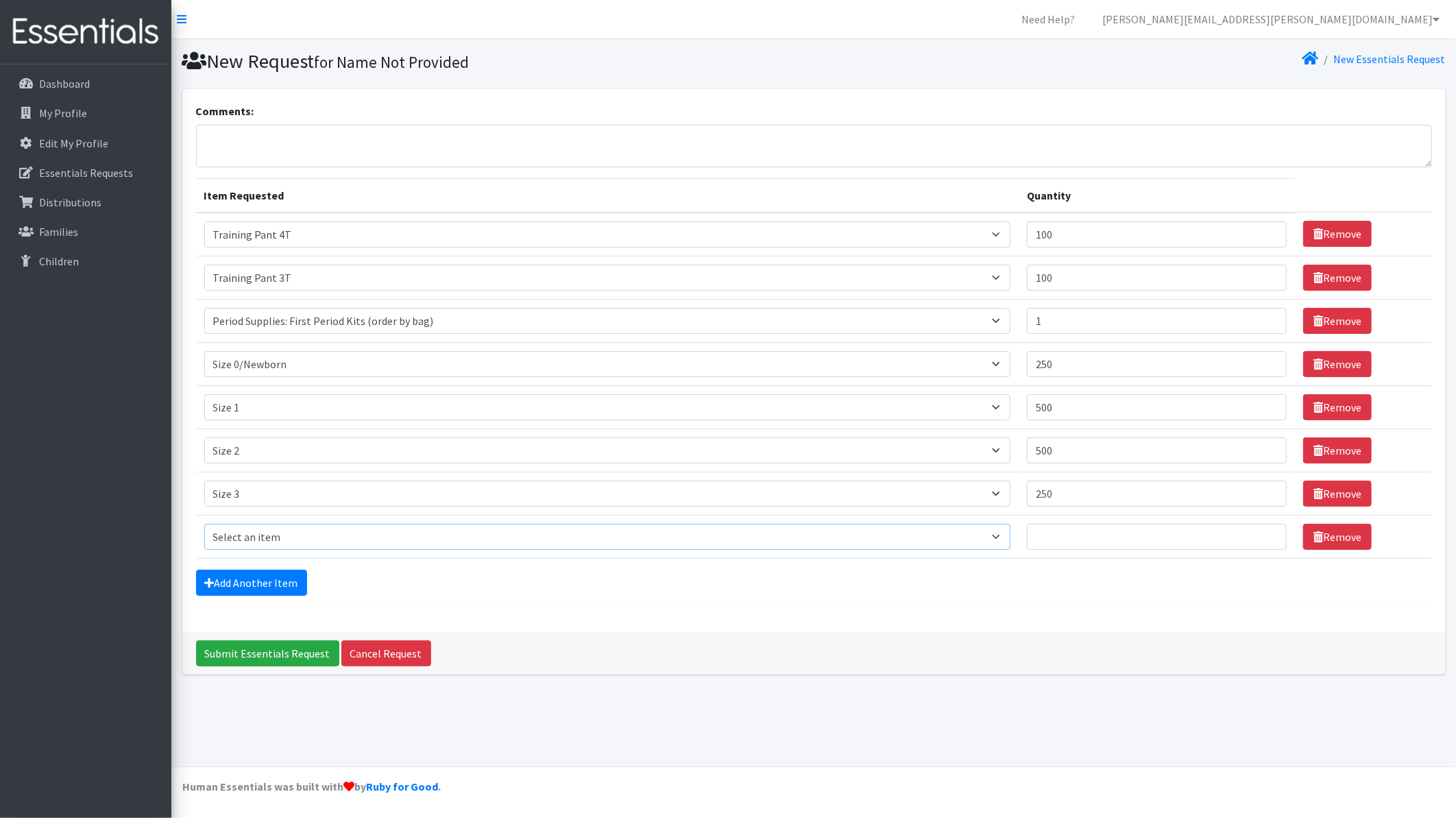
click at [211, 533] on select "Select an item Period Supplies: Mixed Kits (order by bag) Applicator-free tampo…" at bounding box center [608, 537] width 807 height 26
select select "1097"
click at [204, 524] on select "Select an item Period Supplies: Mixed Kits (order by bag) Applicator-free tampo…" at bounding box center [608, 537] width 807 height 26
click at [1100, 545] on input "Quantity" at bounding box center [1157, 537] width 260 height 26
type input "500"
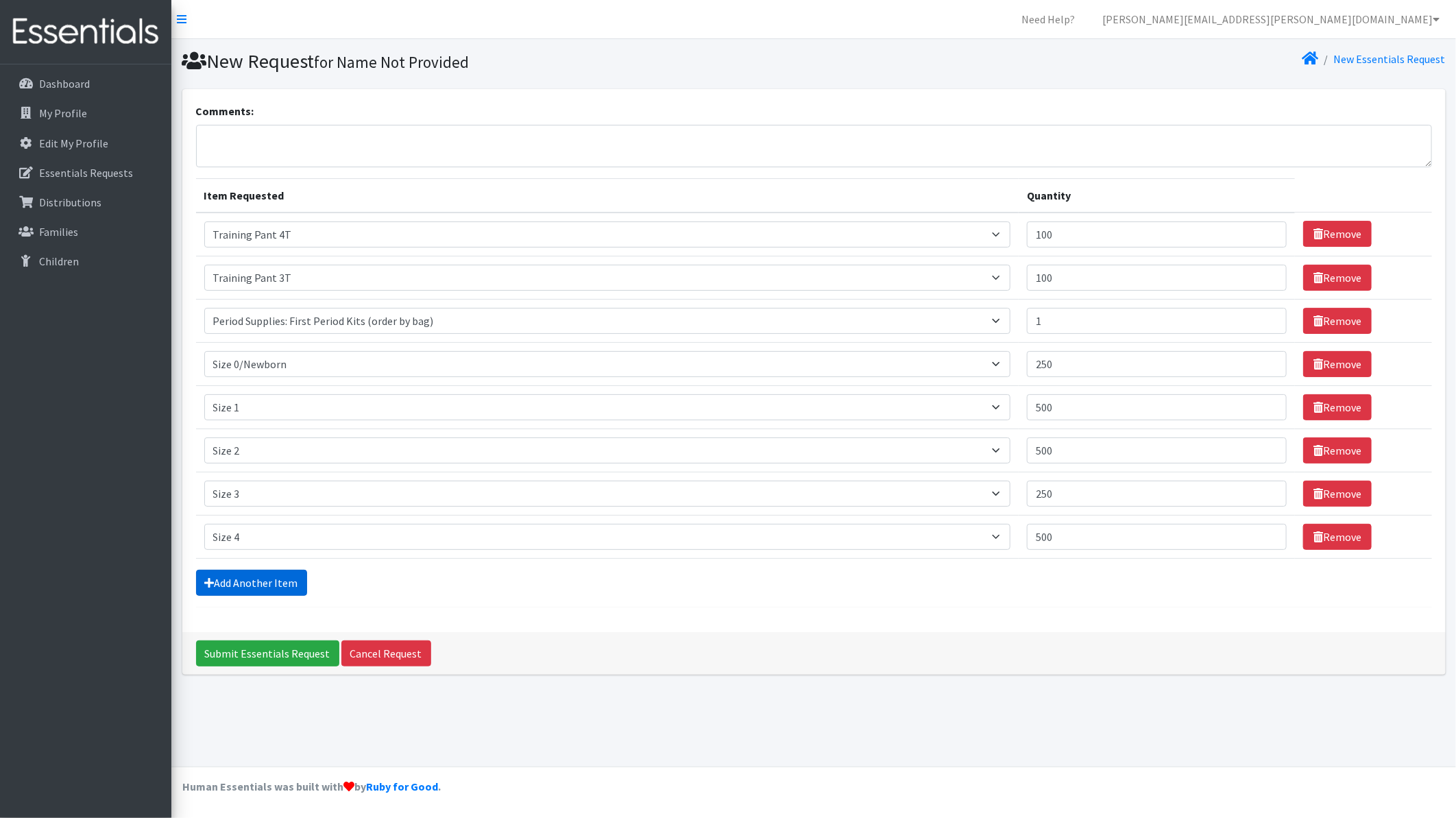
click at [233, 579] on link "Add Another Item" at bounding box center [251, 583] width 111 height 26
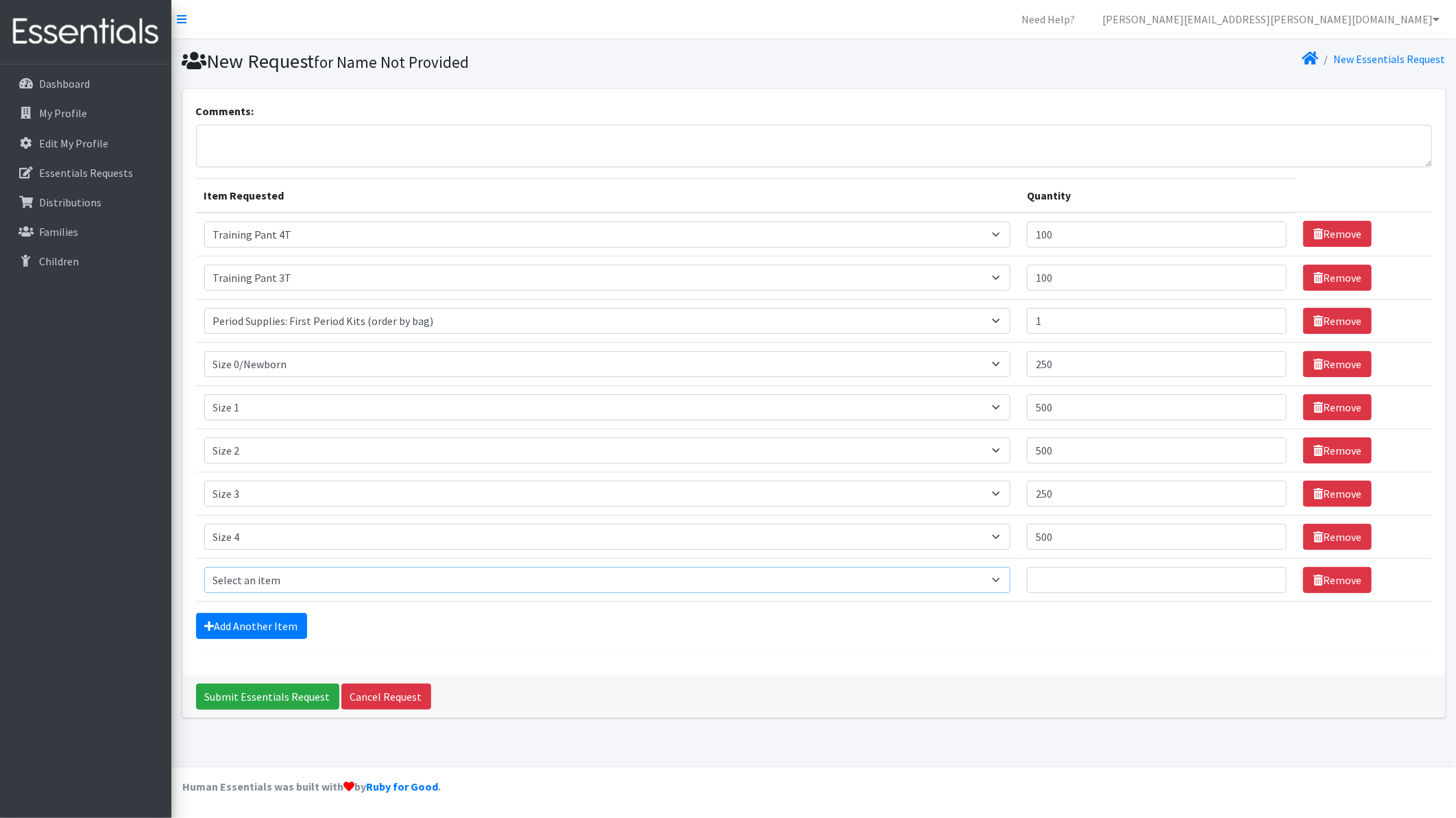
click at [240, 577] on select "Select an item Period Supplies: Mixed Kits (order by bag) Applicator-free tampo…" at bounding box center [608, 580] width 807 height 26
select select "1098"
click at [204, 568] on select "Select an item Period Supplies: Mixed Kits (order by bag) Applicator-free tampo…" at bounding box center [608, 580] width 807 height 26
click at [1059, 584] on input "Quantity" at bounding box center [1157, 580] width 260 height 26
type input "500"
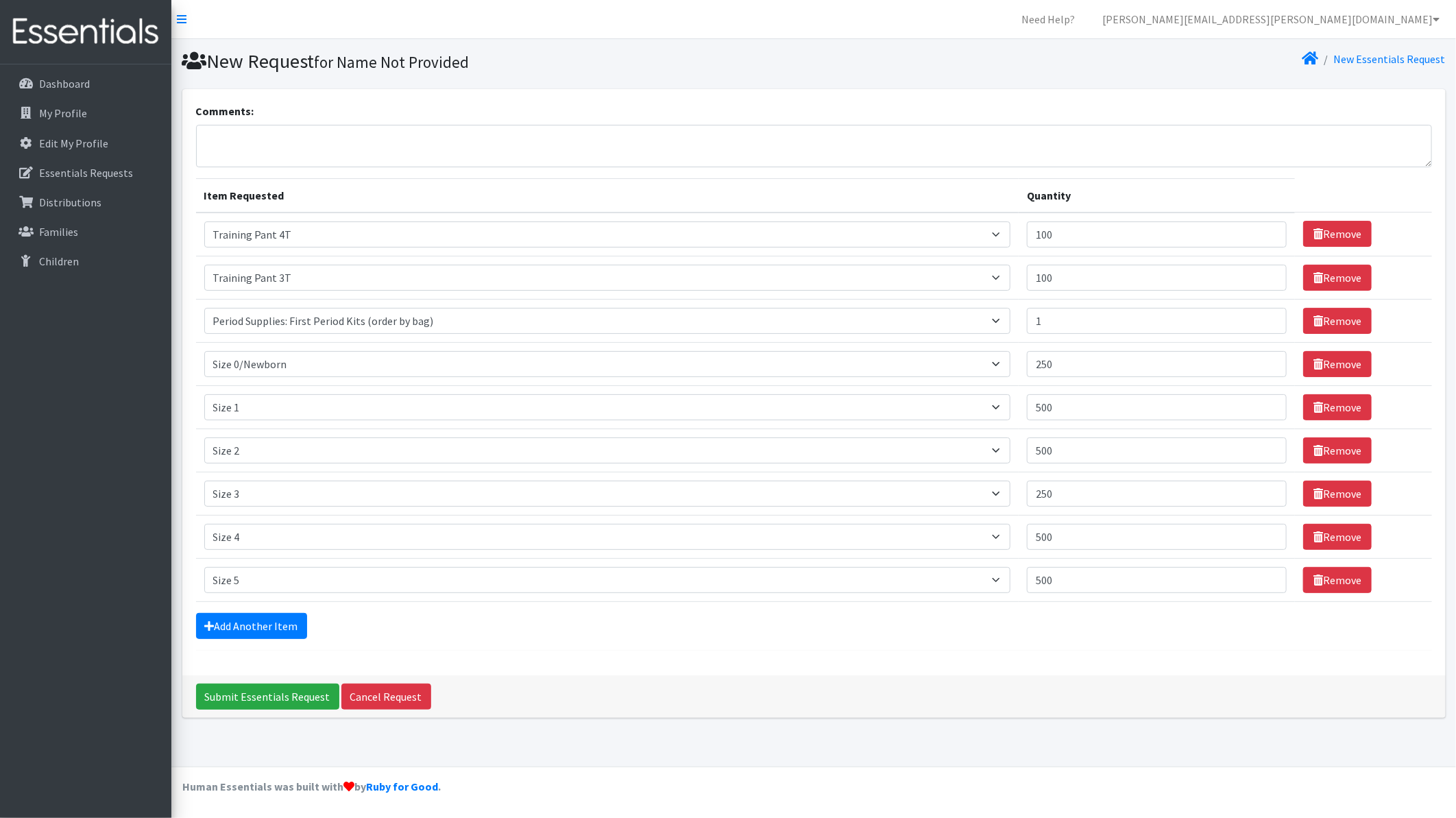
click at [243, 611] on form "Comments: Item Requested Quantity Item Requested Select an item Period Supplies…" at bounding box center [814, 376] width 1236 height 548
click at [239, 621] on link "Add Another Item" at bounding box center [251, 626] width 111 height 26
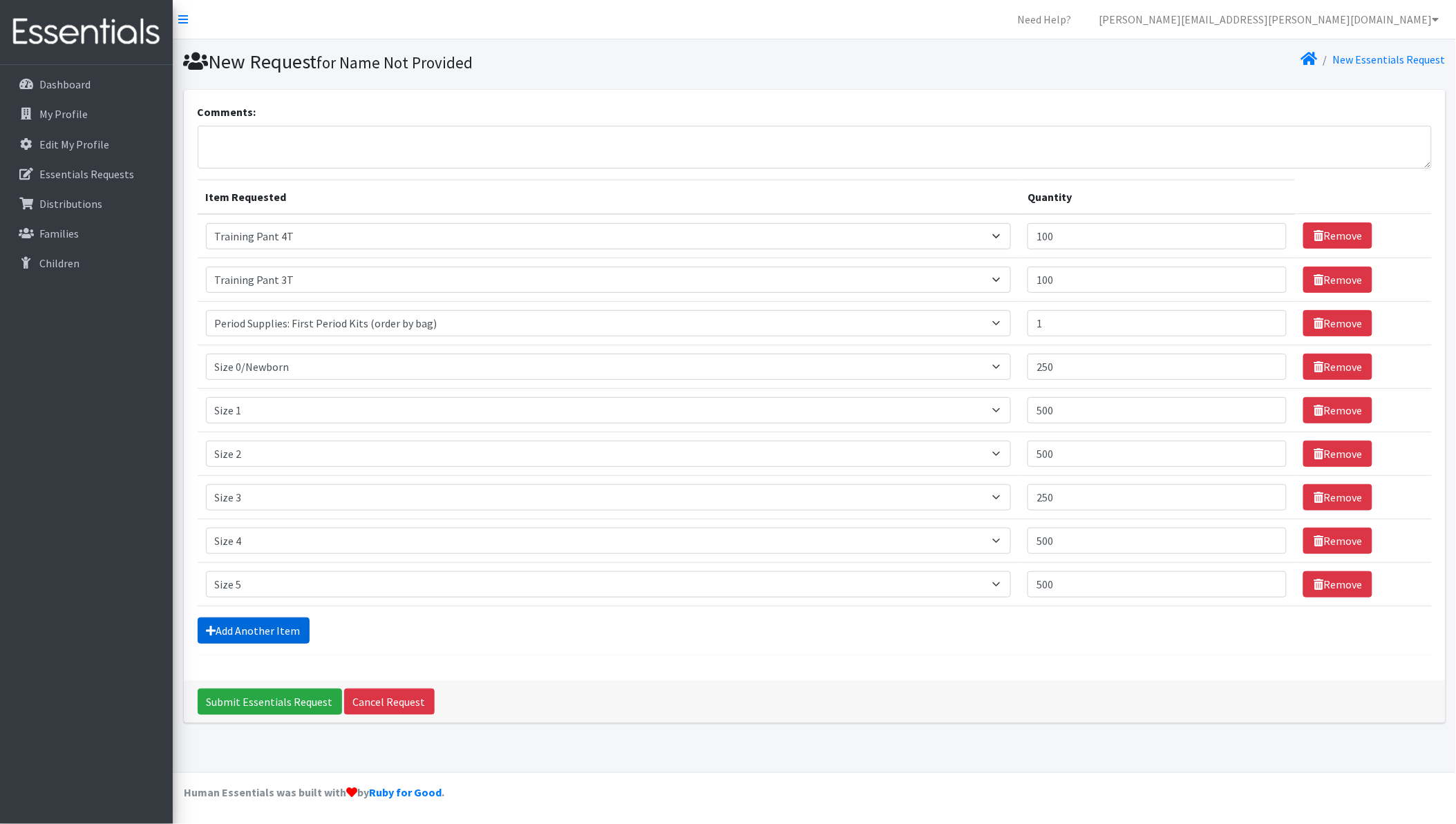
scroll to position [7, 0]
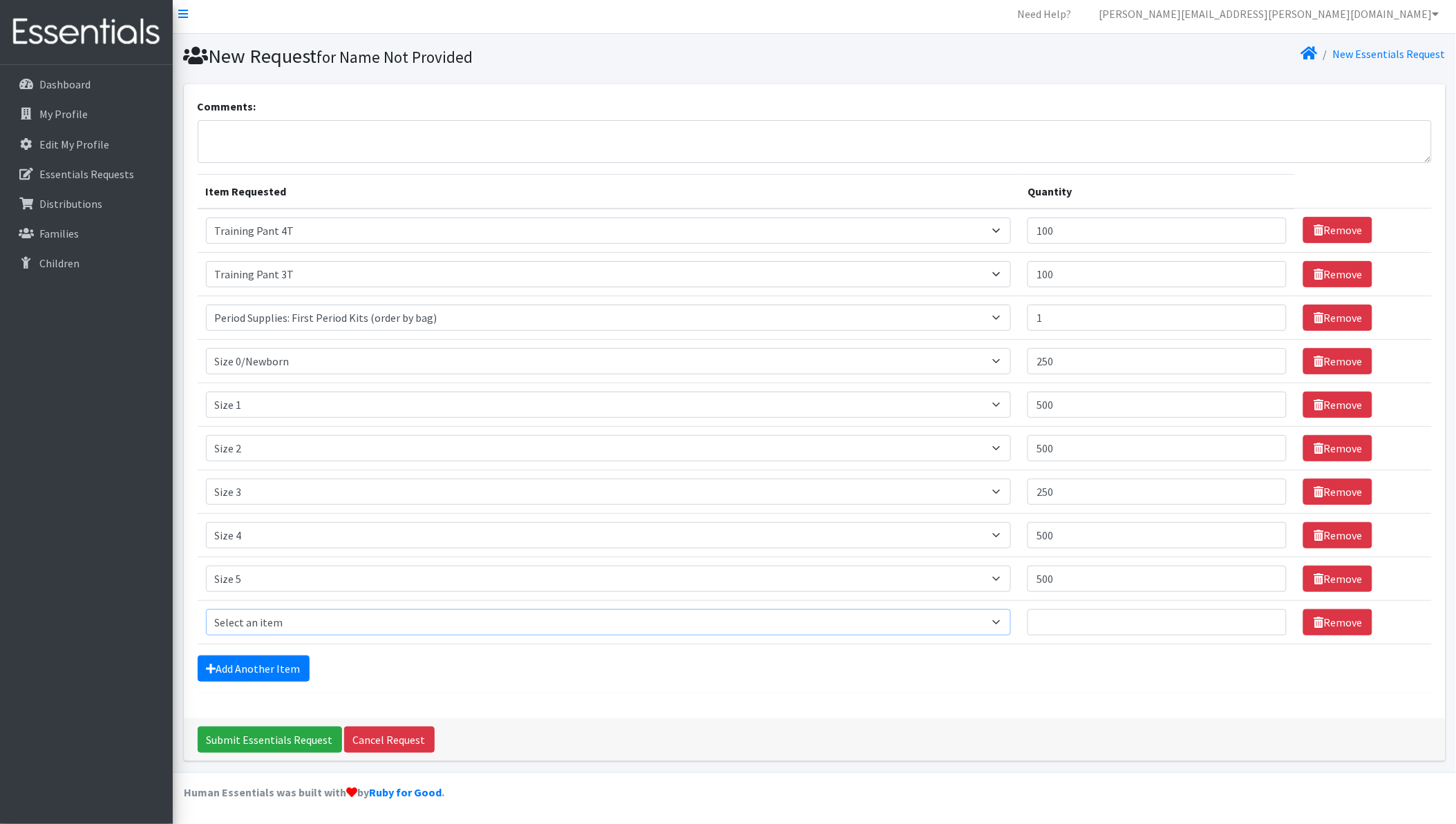
click at [240, 625] on select "Select an item Period Supplies: Mixed Kits (order by bag) Applicator-free tampo…" at bounding box center [609, 622] width 806 height 26
select select "1100"
click at [206, 609] on select "Select an item Period Supplies: Mixed Kits (order by bag) Applicator-free tampo…" at bounding box center [609, 622] width 806 height 26
click at [1083, 622] on input "Quantity" at bounding box center [1157, 622] width 259 height 26
type input "500"
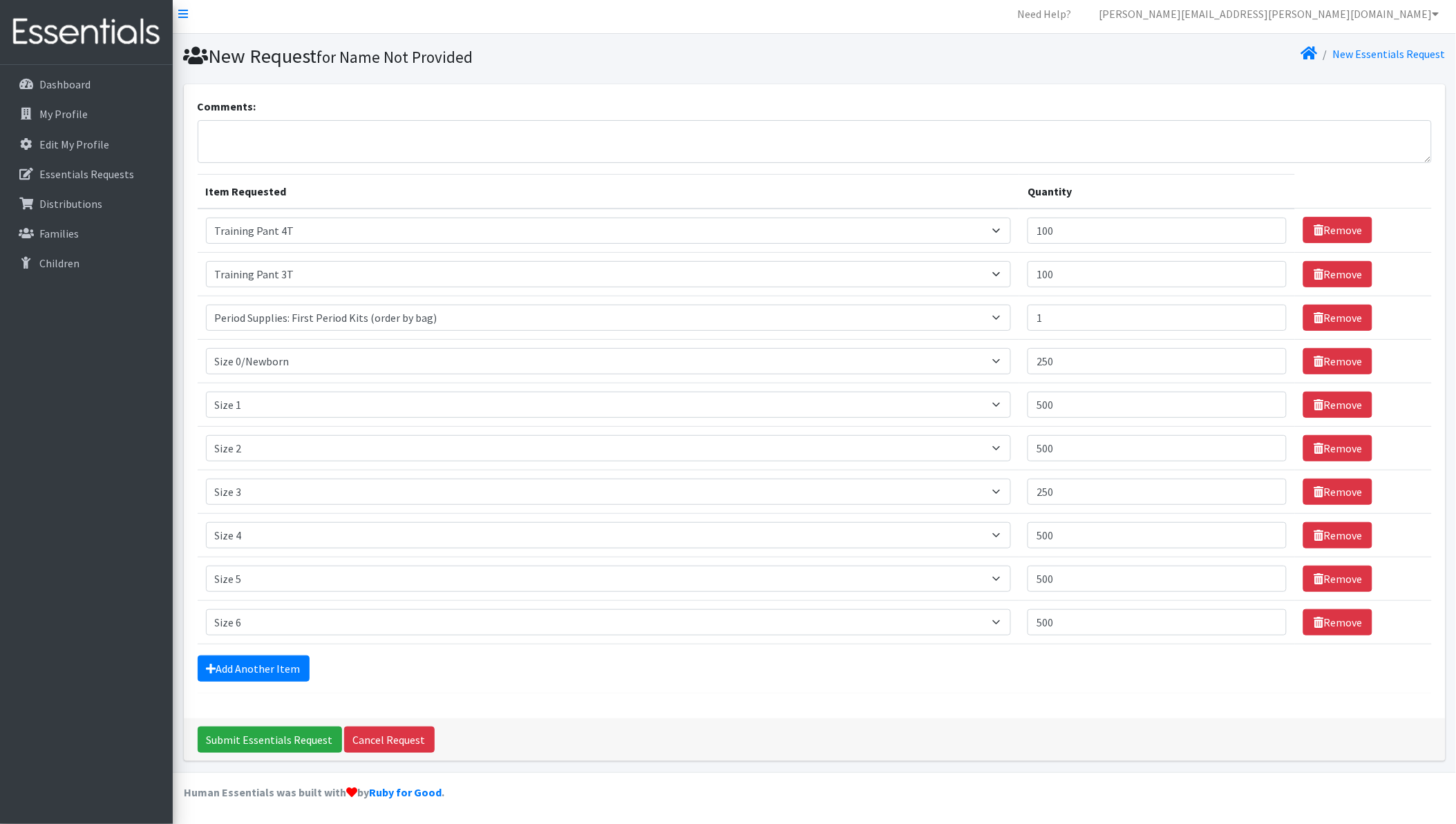
click at [1083, 684] on form "Comments: Item Requested Quantity Item Requested Select an item Period Supplies…" at bounding box center [814, 395] width 1235 height 595
click at [253, 673] on link "Add Another Item" at bounding box center [253, 668] width 112 height 26
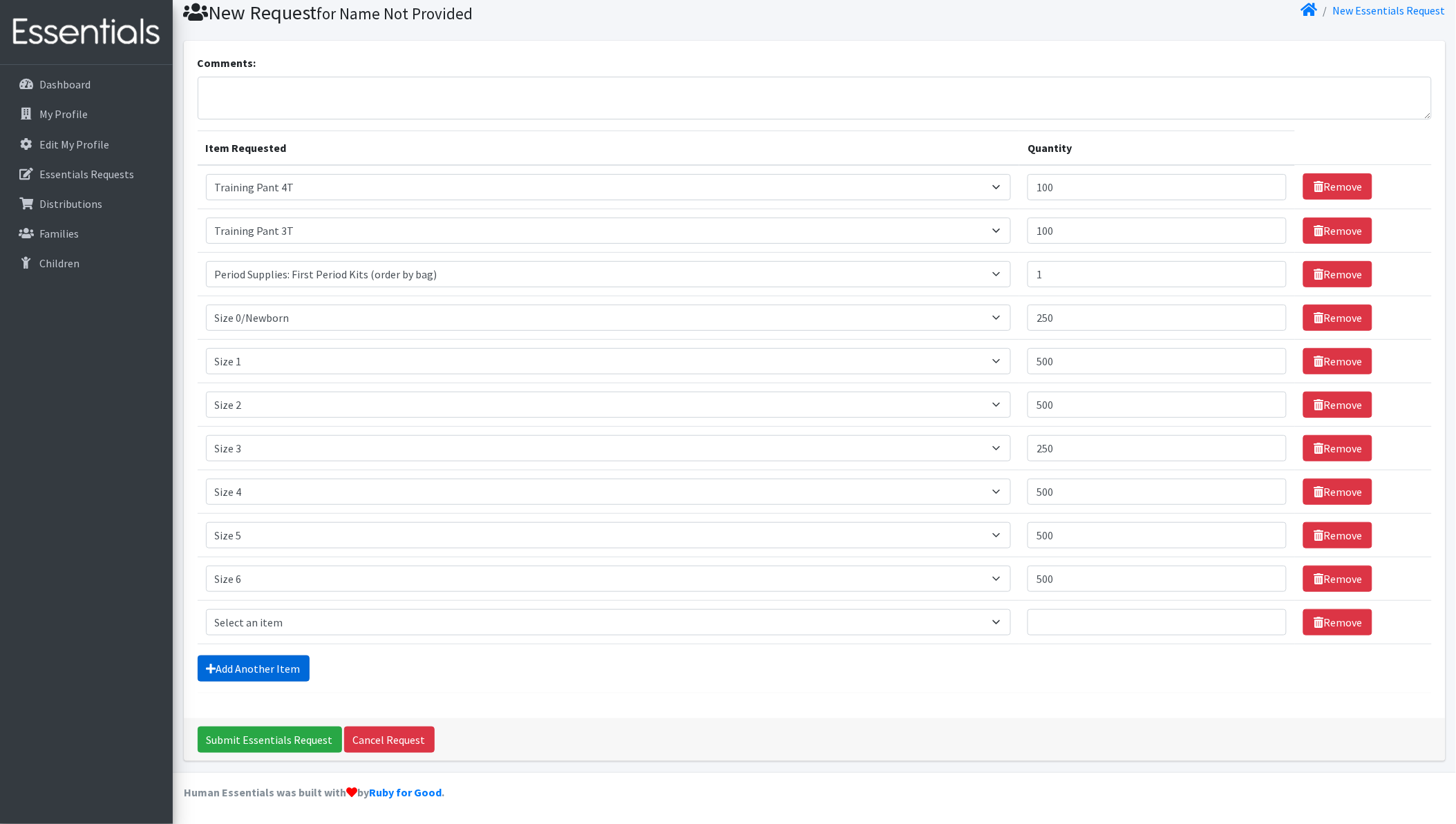
scroll to position [50, 0]
click at [211, 619] on select "Select an item Period Supplies: Mixed Kits (order by bag) Applicator-free tampo…" at bounding box center [609, 622] width 806 height 26
select select "6073"
click at [206, 609] on select "Select an item Period Supplies: Mixed Kits (order by bag) Applicator-free tampo…" at bounding box center [609, 622] width 806 height 26
click at [1088, 619] on input "Quantity" at bounding box center [1157, 622] width 259 height 26
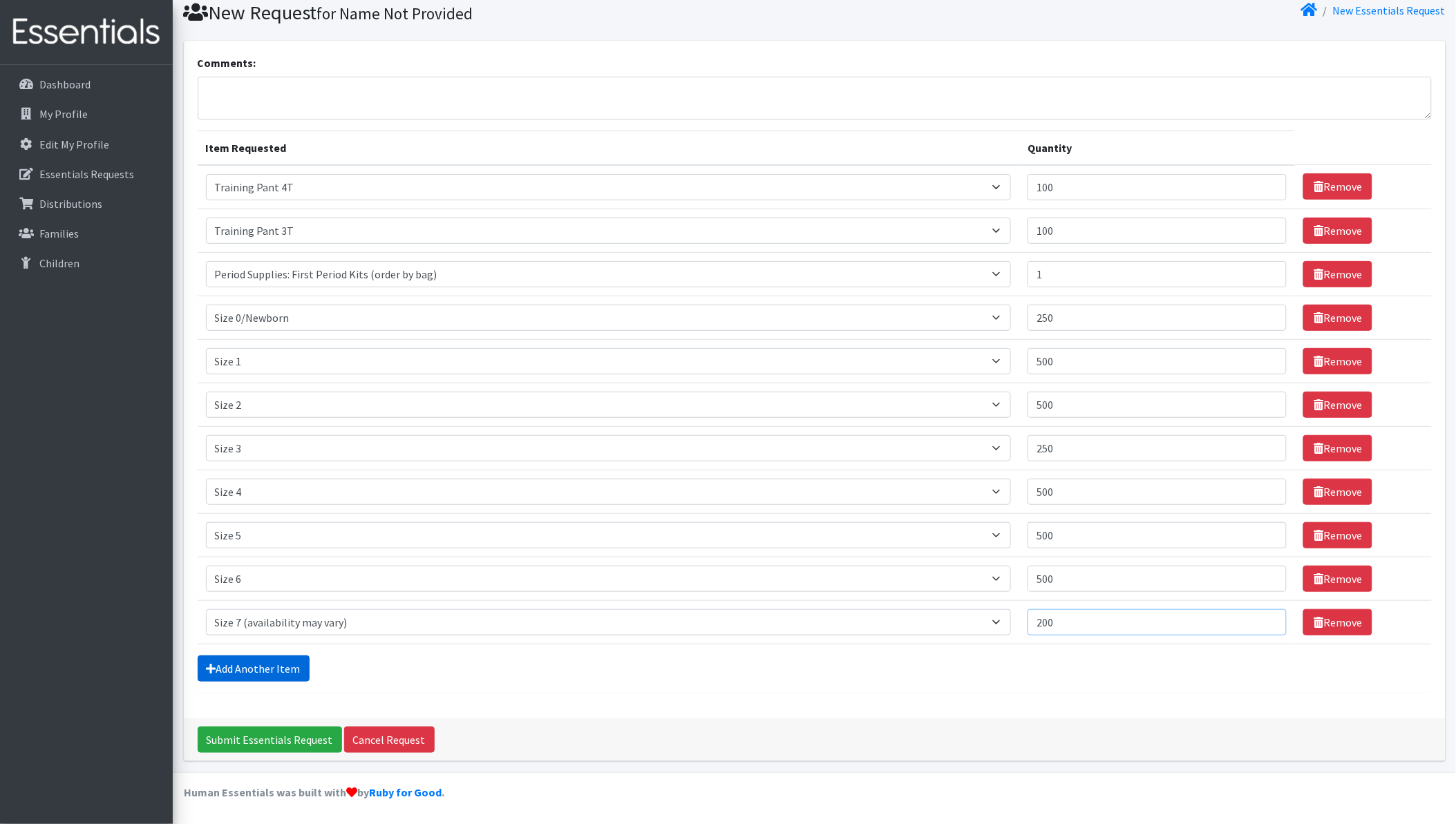
type input "200"
click at [257, 666] on link "Add Another Item" at bounding box center [253, 668] width 112 height 26
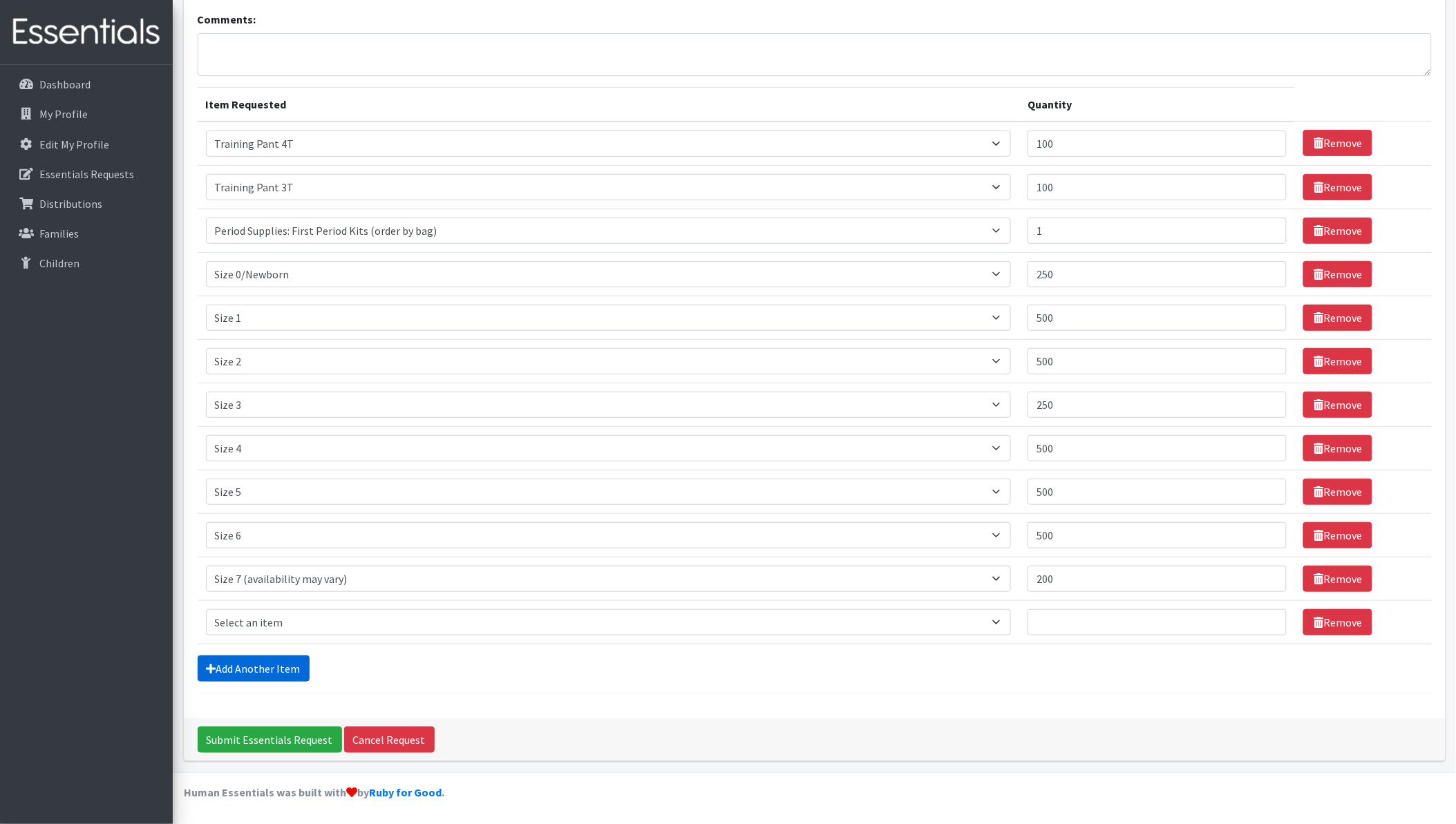
scroll to position [94, 0]
click at [261, 624] on select "Select an item Period Supplies: Mixed Kits (order by bag) Applicator-free tampo…" at bounding box center [609, 622] width 806 height 26
click at [506, 704] on div "Comments: Item Requested Quantity Item Requested Select an item Period Supplies…" at bounding box center [815, 357] width 1262 height 721
click at [1331, 622] on link "Remove" at bounding box center [1338, 622] width 69 height 26
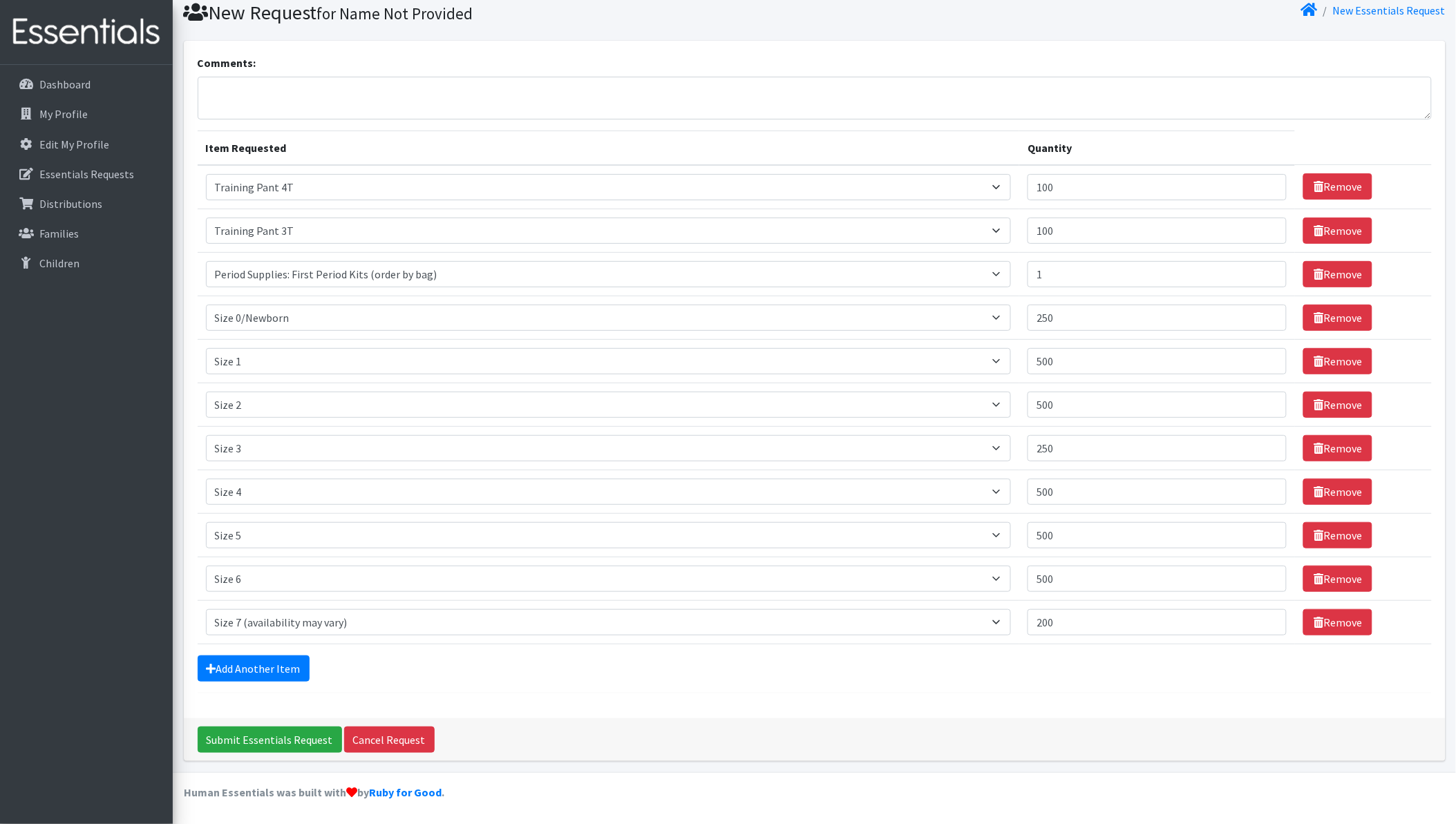
scroll to position [50, 0]
click at [257, 739] on input "Submit Essentials Request" at bounding box center [270, 740] width 145 height 26
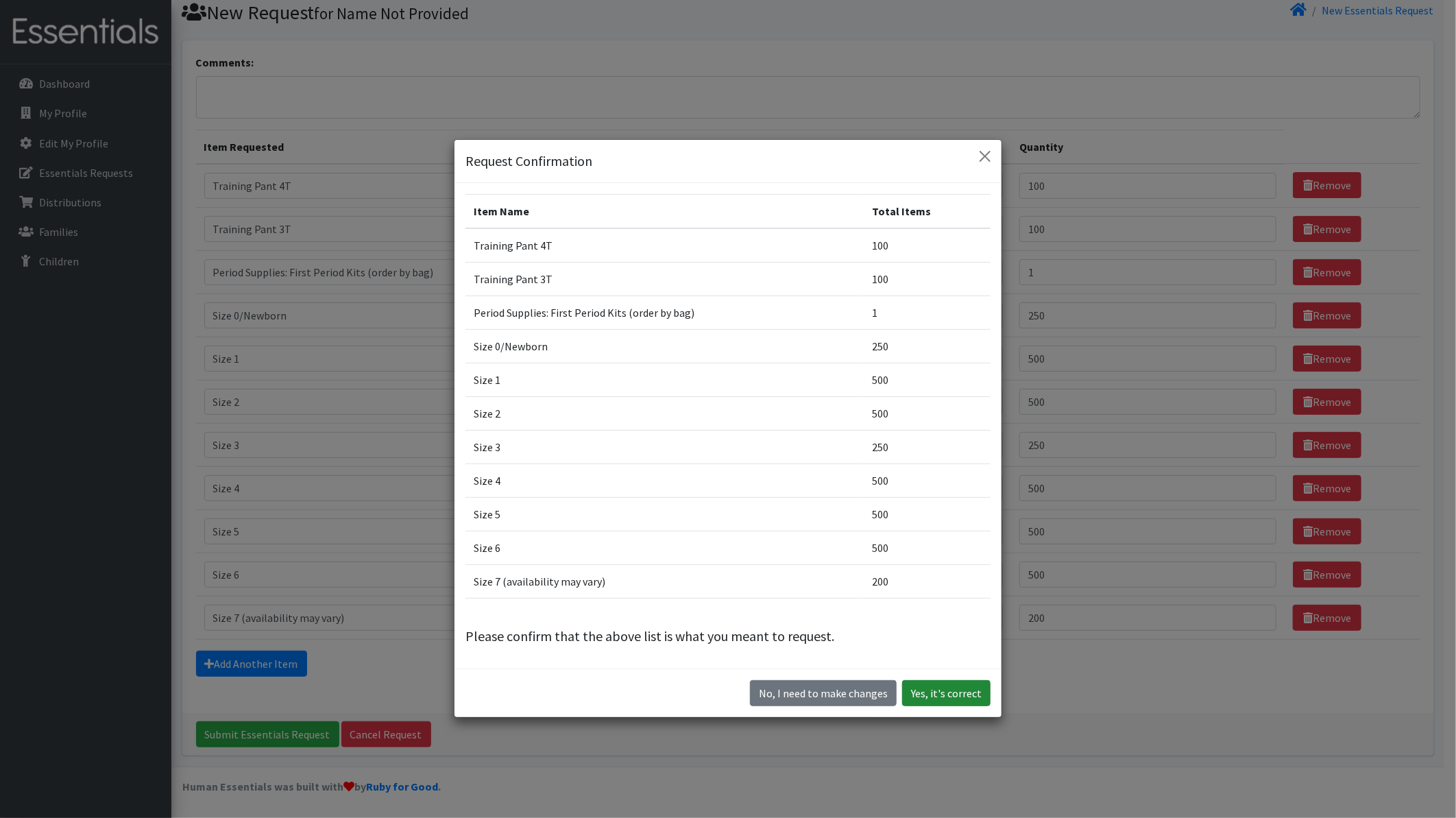
click at [931, 693] on button "Yes, it's correct" at bounding box center [946, 693] width 88 height 26
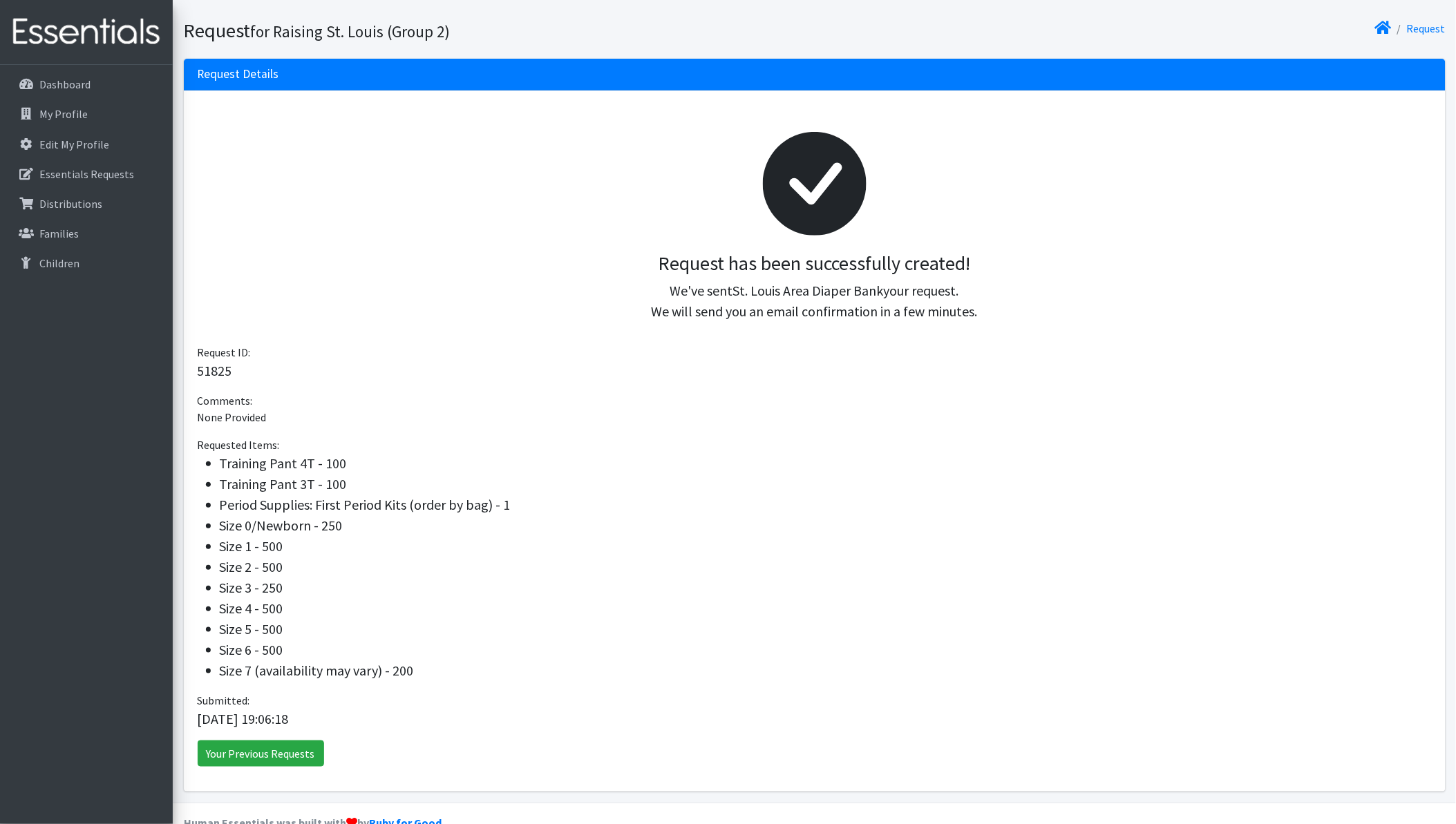
scroll to position [107, 0]
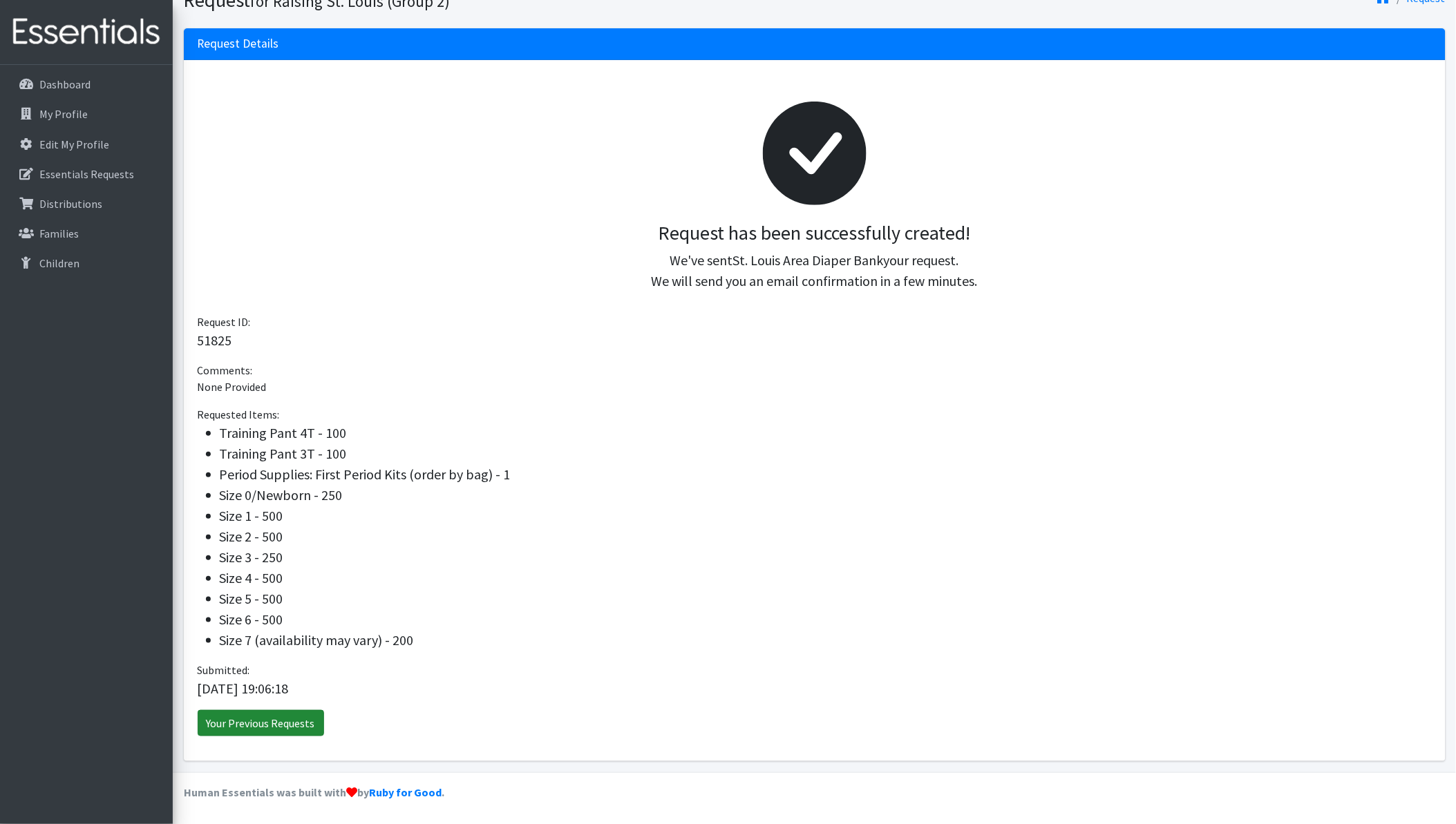
click at [258, 720] on link "Your Previous Requests" at bounding box center [260, 723] width 126 height 26
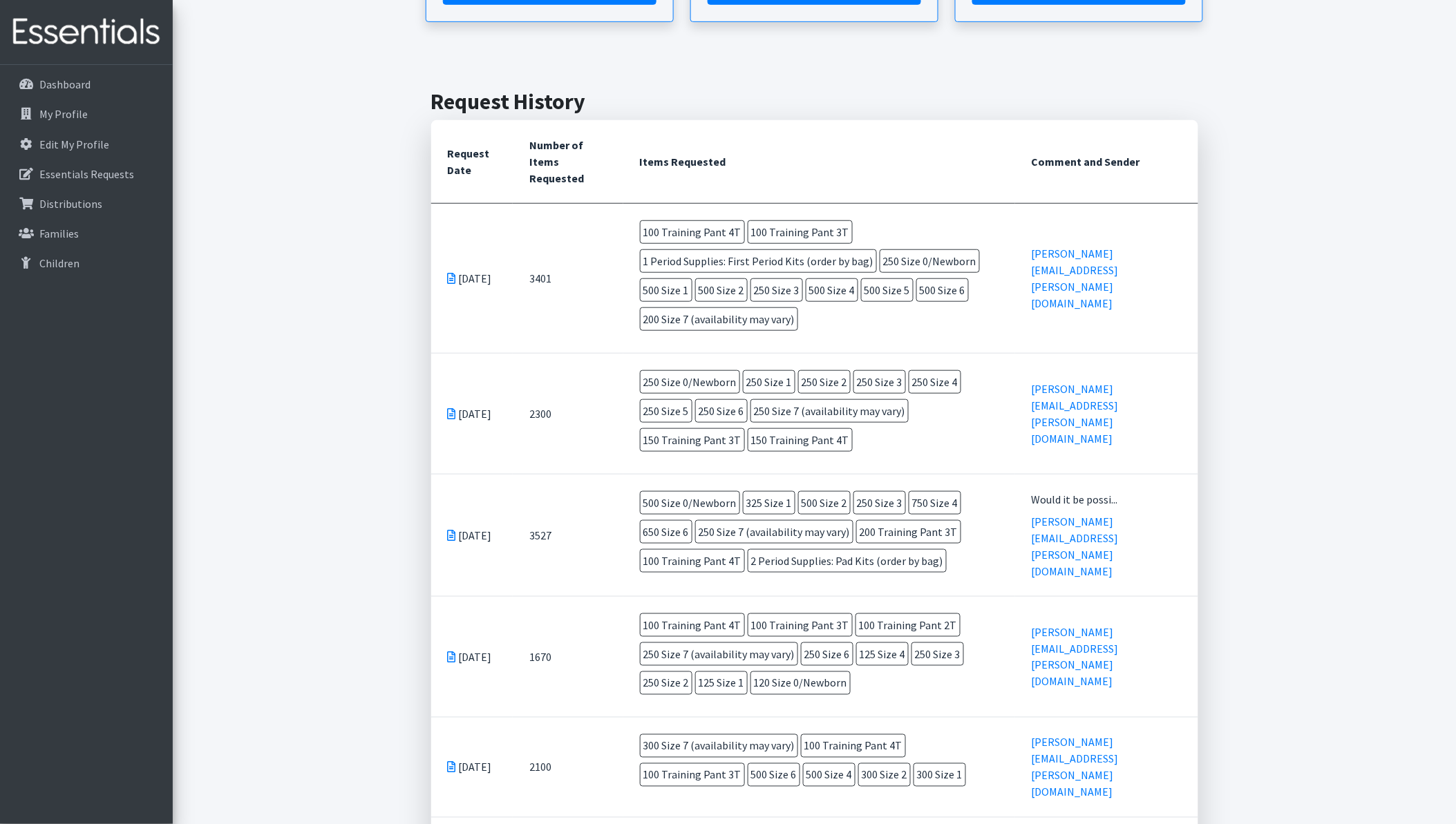
scroll to position [180, 0]
